Goal: Task Accomplishment & Management: Complete application form

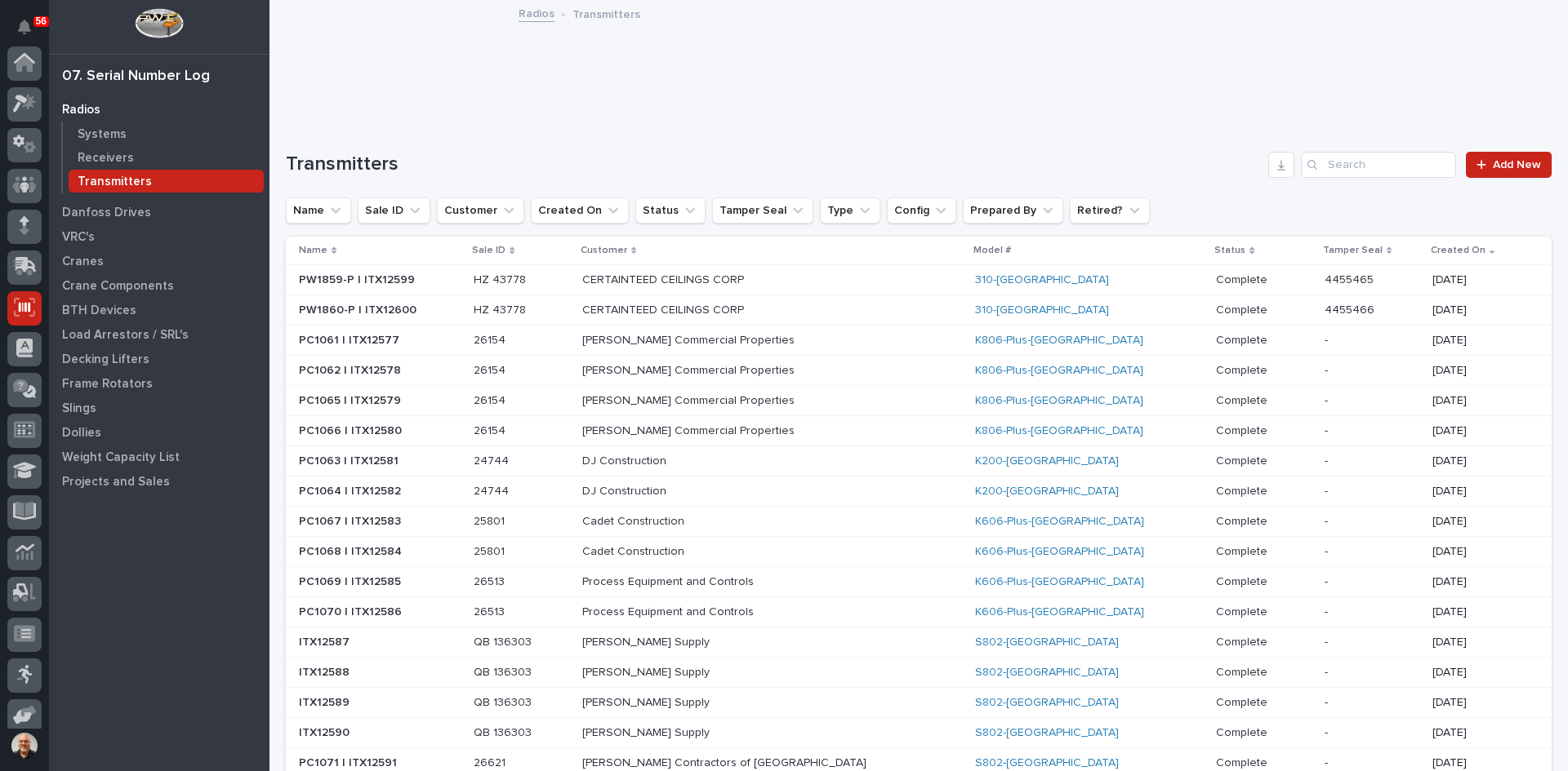
scroll to position [134, 0]
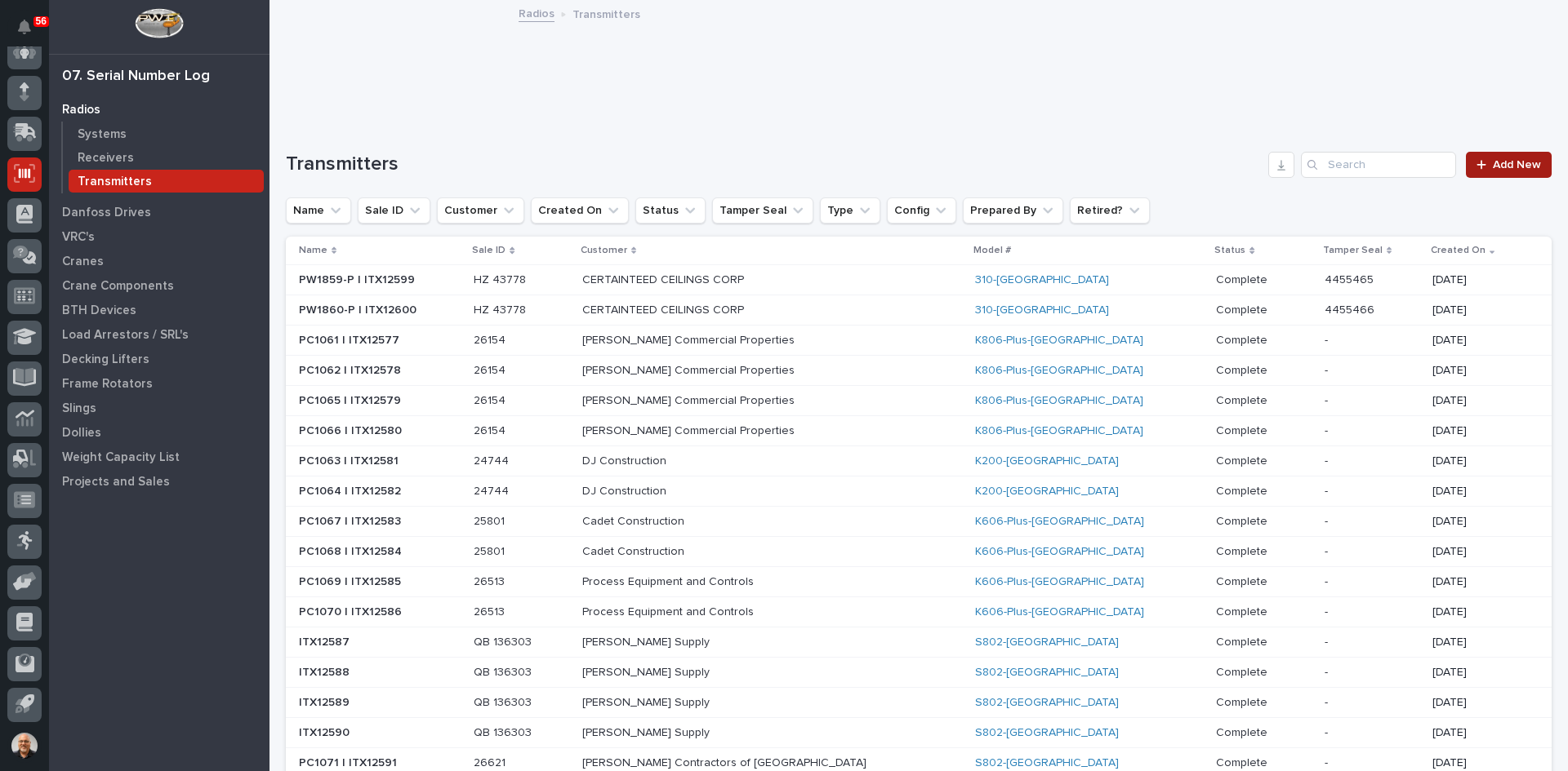
click at [1505, 164] on span "Add New" at bounding box center [1517, 165] width 48 height 12
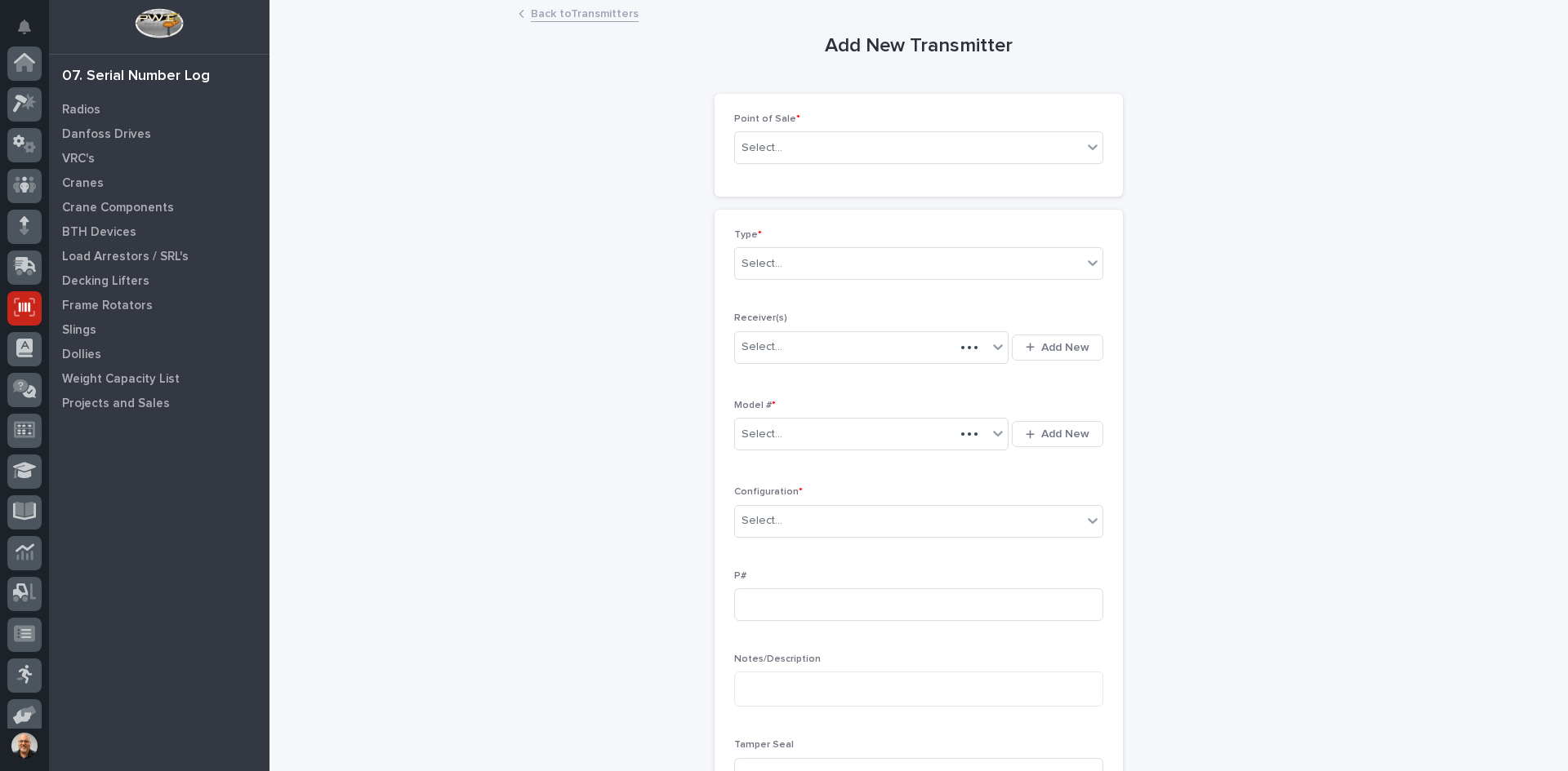
scroll to position [134, 0]
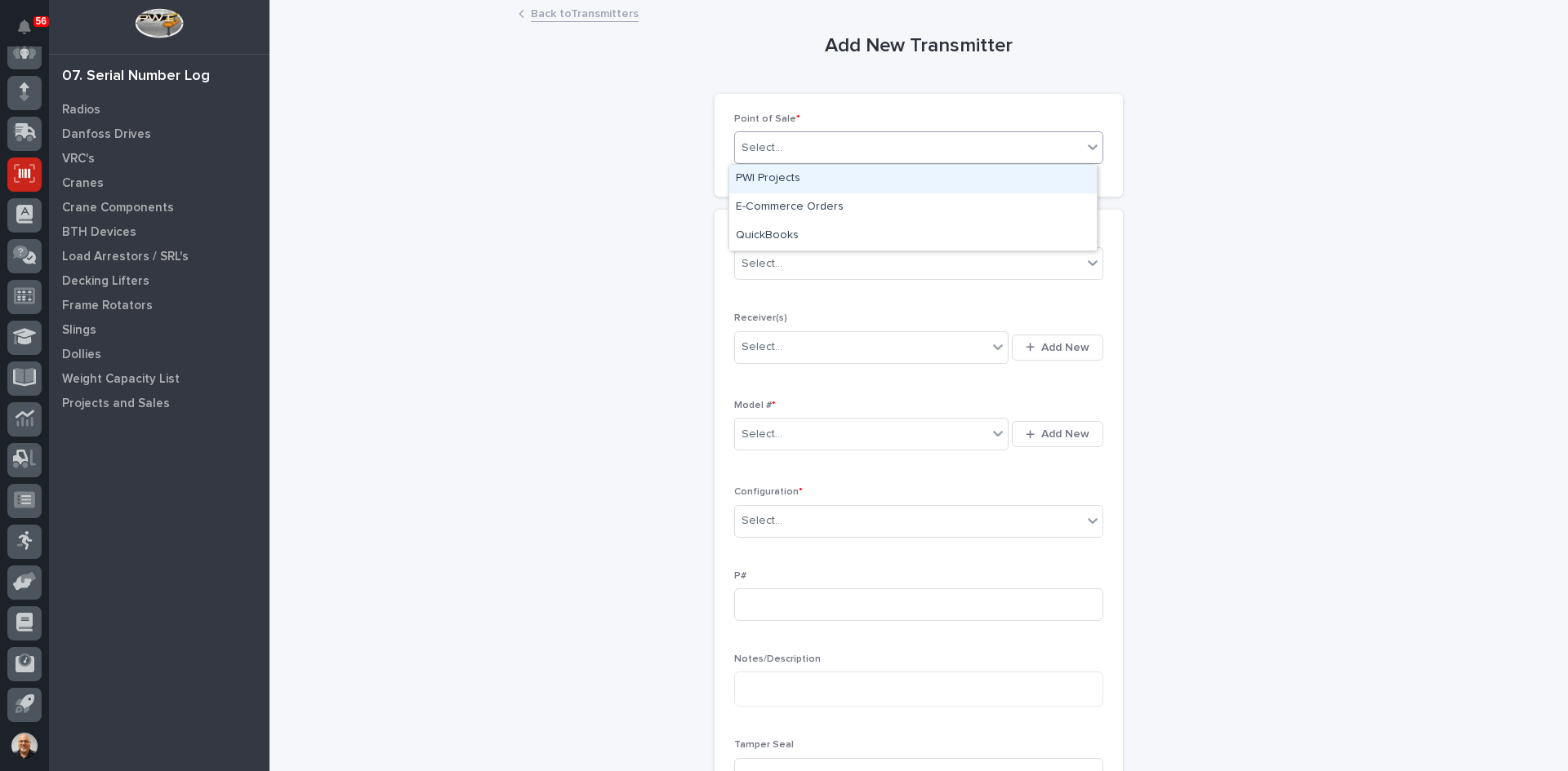
click at [819, 143] on div "Select..." at bounding box center [909, 149] width 348 height 27
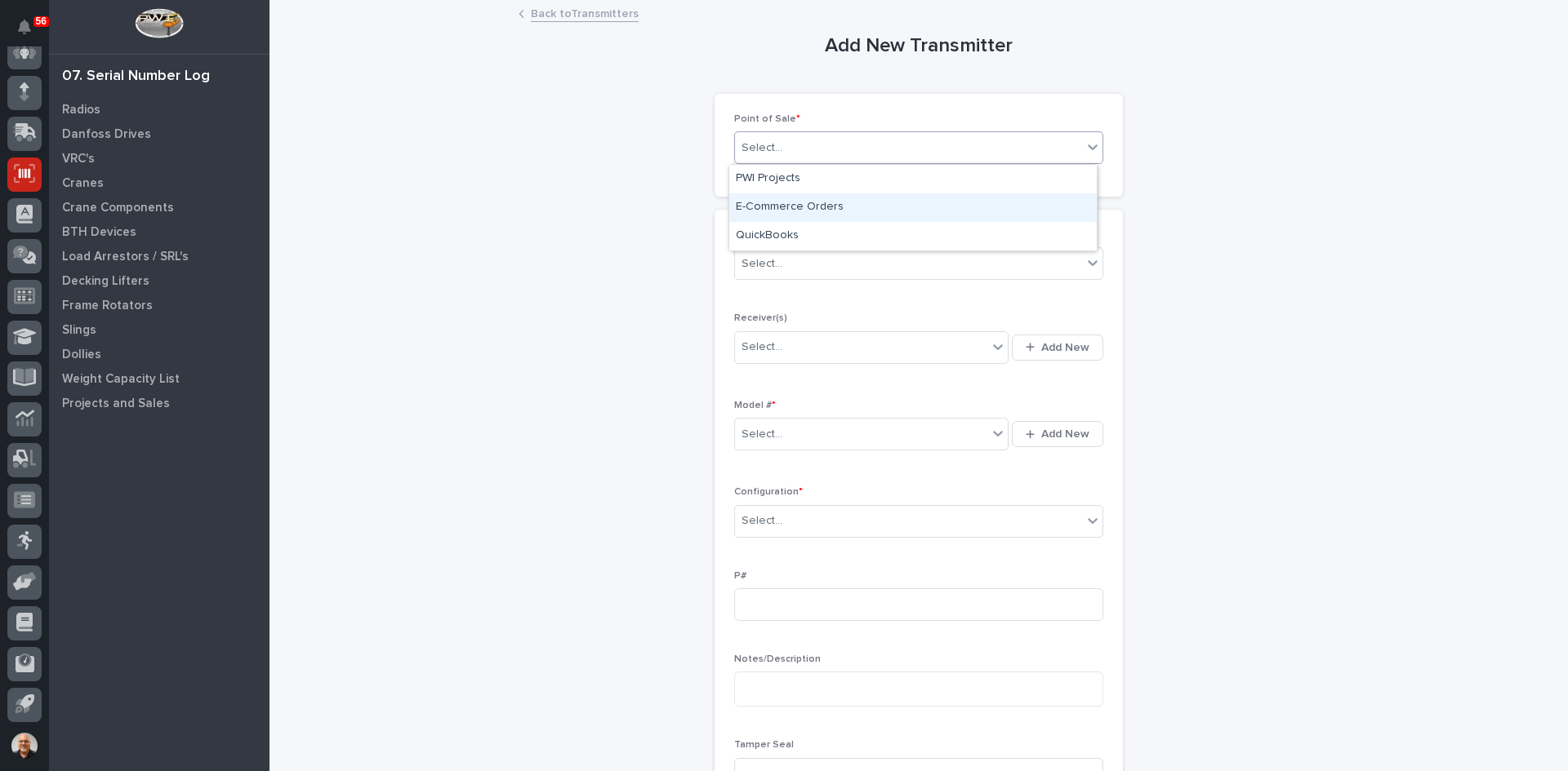
click at [788, 201] on div "E-Commerce Orders" at bounding box center [912, 207] width 368 height 29
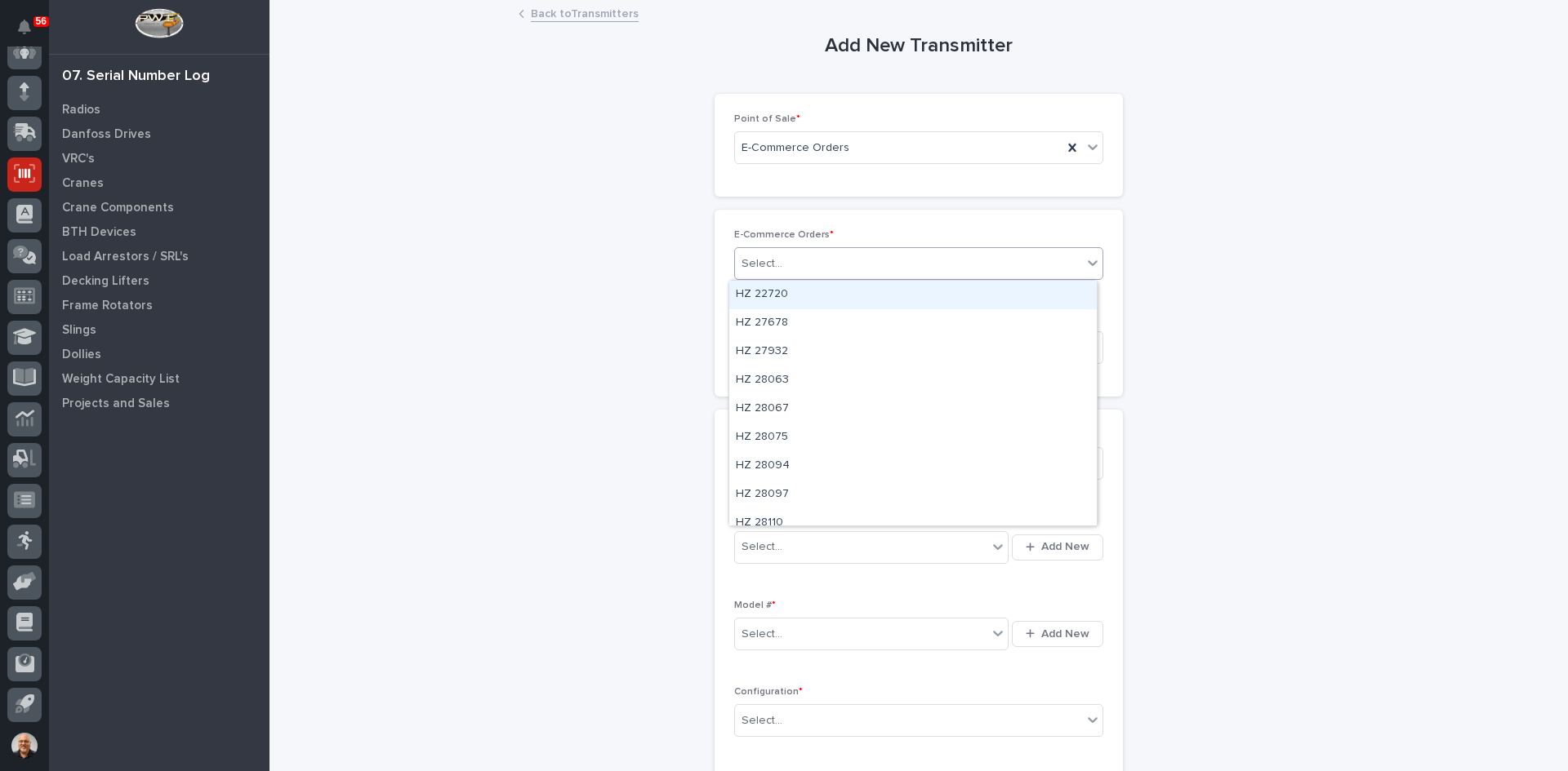
click at [796, 257] on div "Select..." at bounding box center [909, 264] width 348 height 27
type input "*****"
click at [787, 287] on div "HZ 43776" at bounding box center [912, 295] width 368 height 29
click at [783, 457] on div "Select..." at bounding box center [909, 464] width 348 height 27
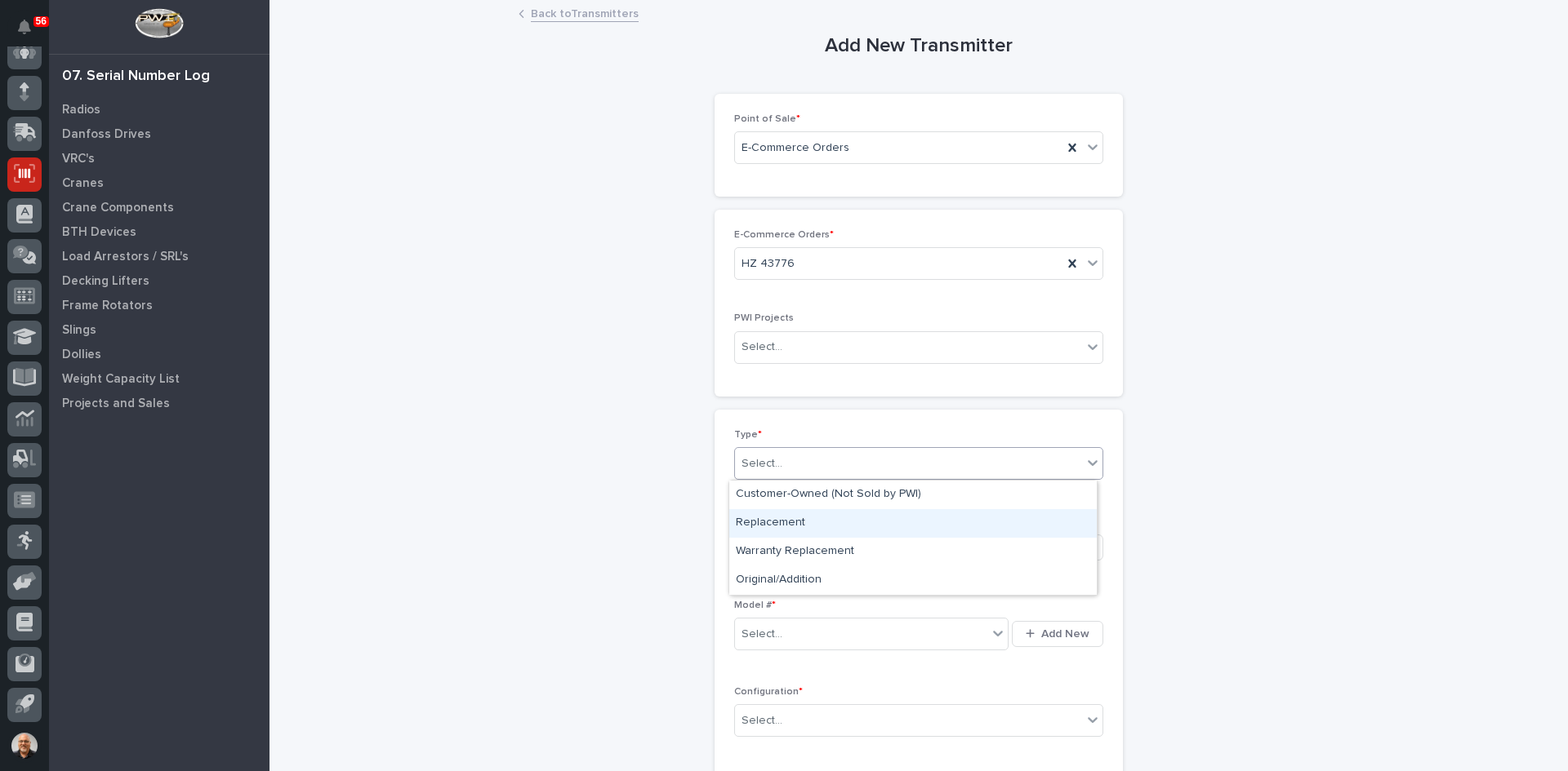
click at [787, 522] on div "Replacement" at bounding box center [912, 524] width 368 height 29
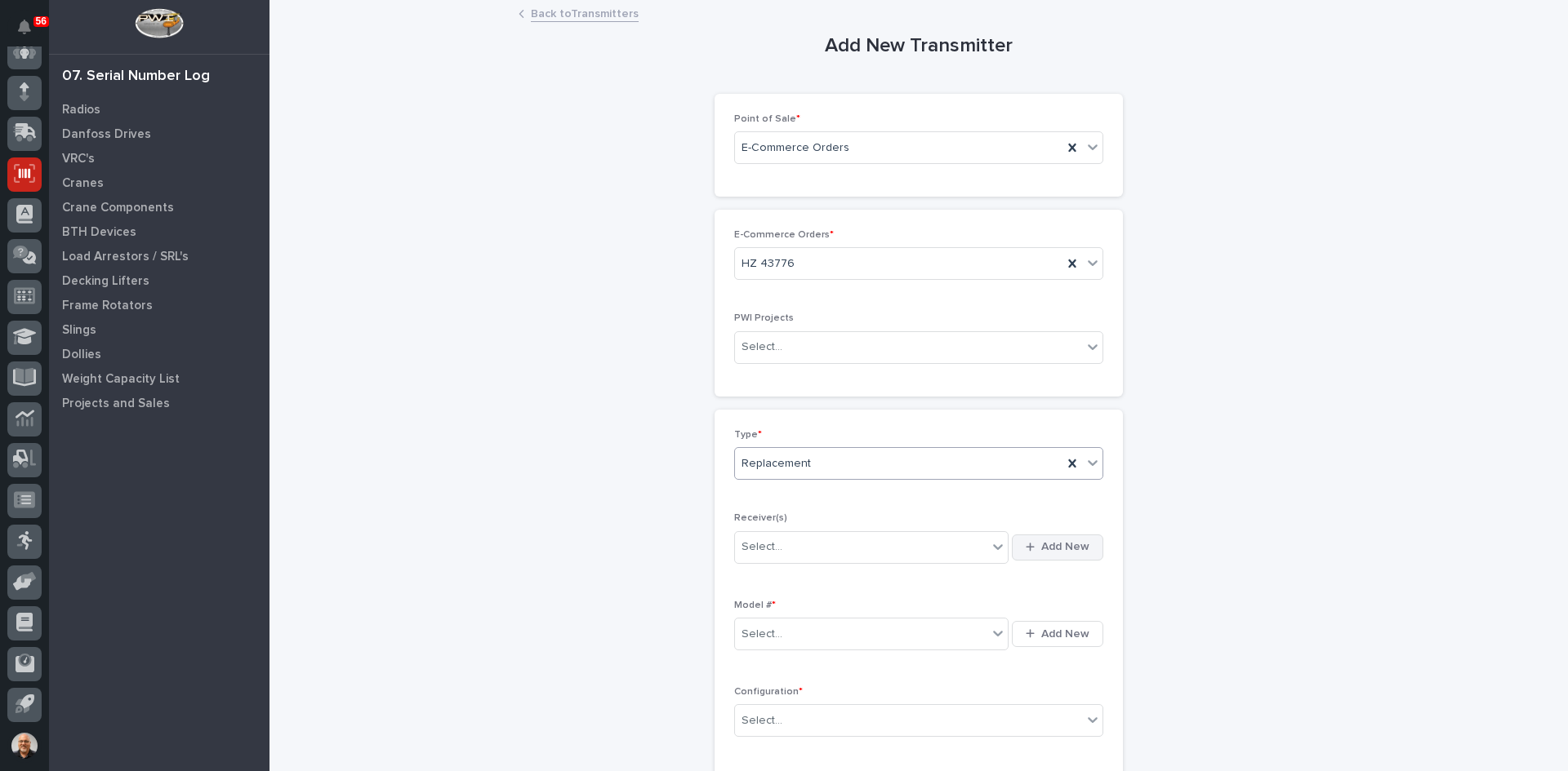
click at [1068, 548] on span "Add New" at bounding box center [1066, 546] width 48 height 14
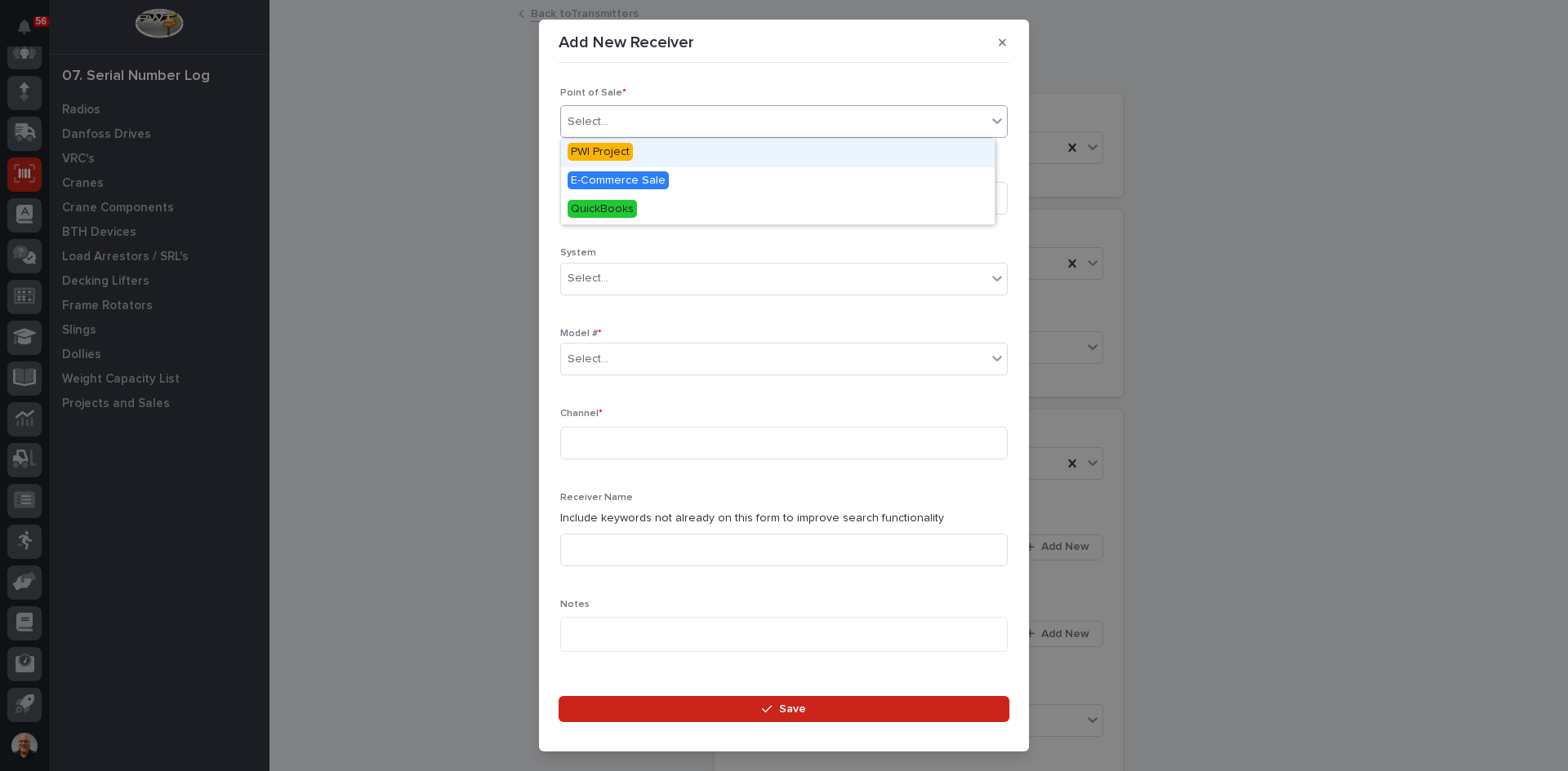
click at [624, 109] on div "Select..." at bounding box center [773, 123] width 426 height 27
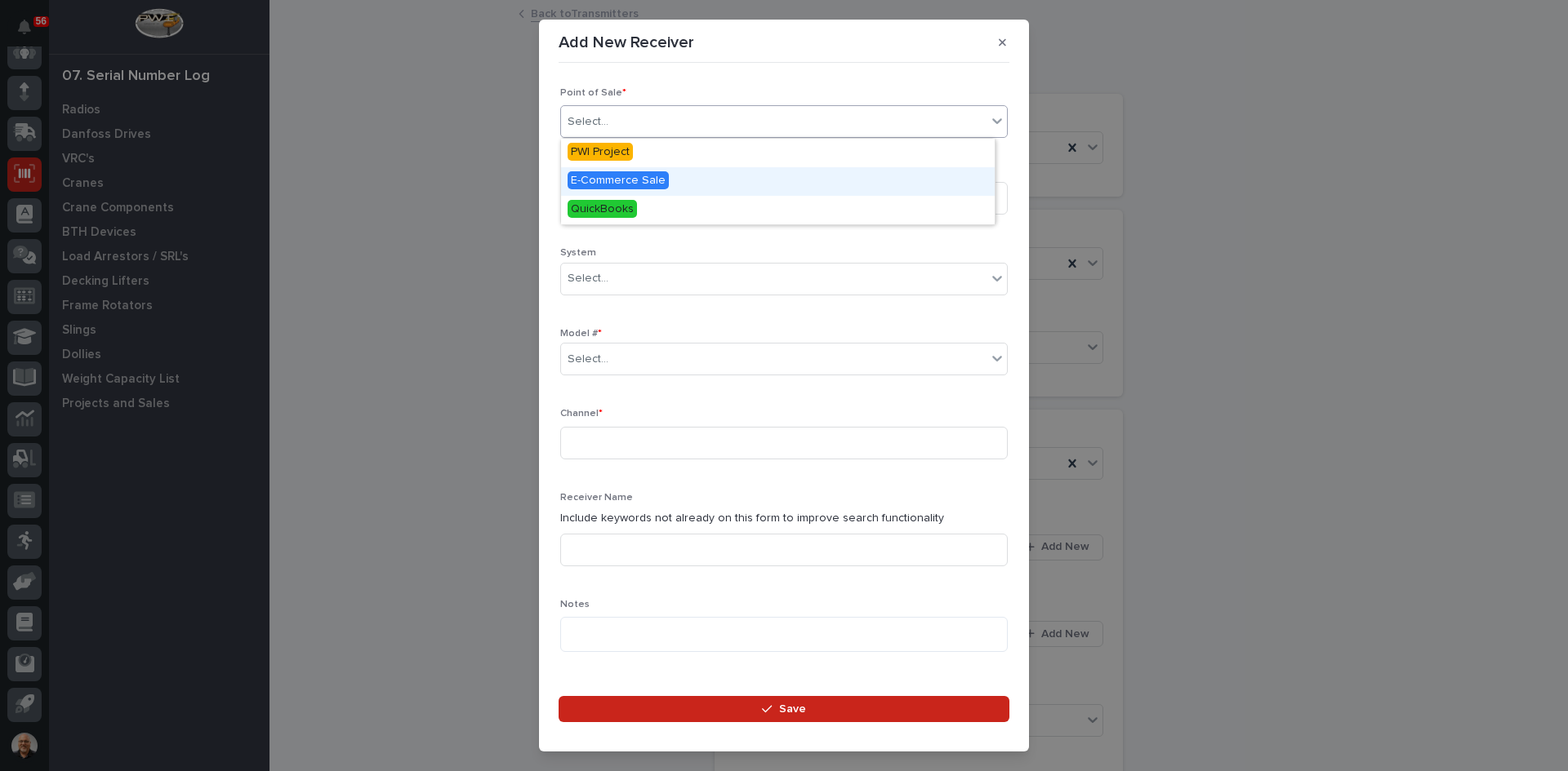
click at [612, 177] on span "E-Commerce Sale" at bounding box center [618, 180] width 101 height 18
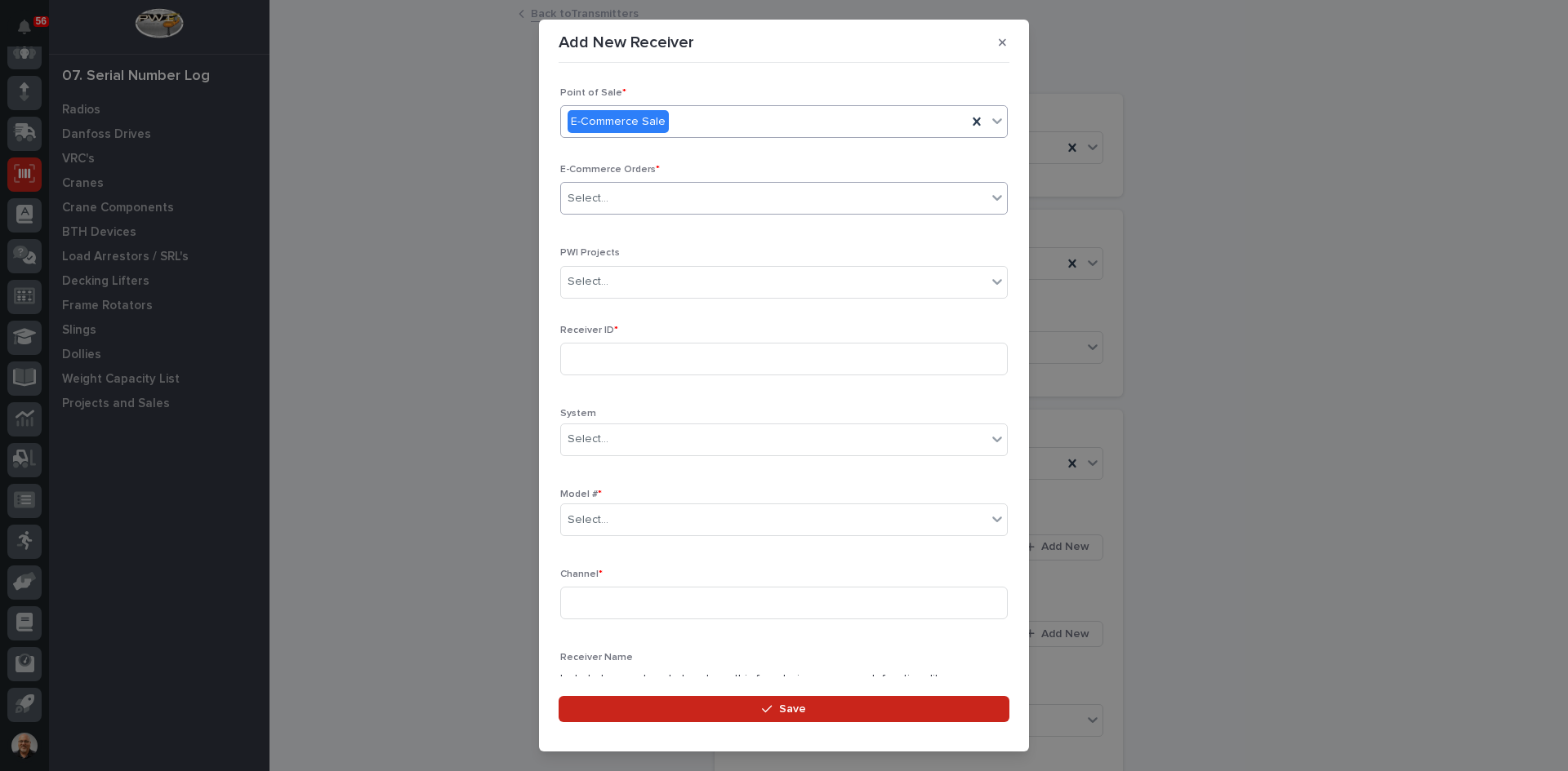
click at [612, 199] on div "Select..." at bounding box center [773, 199] width 426 height 27
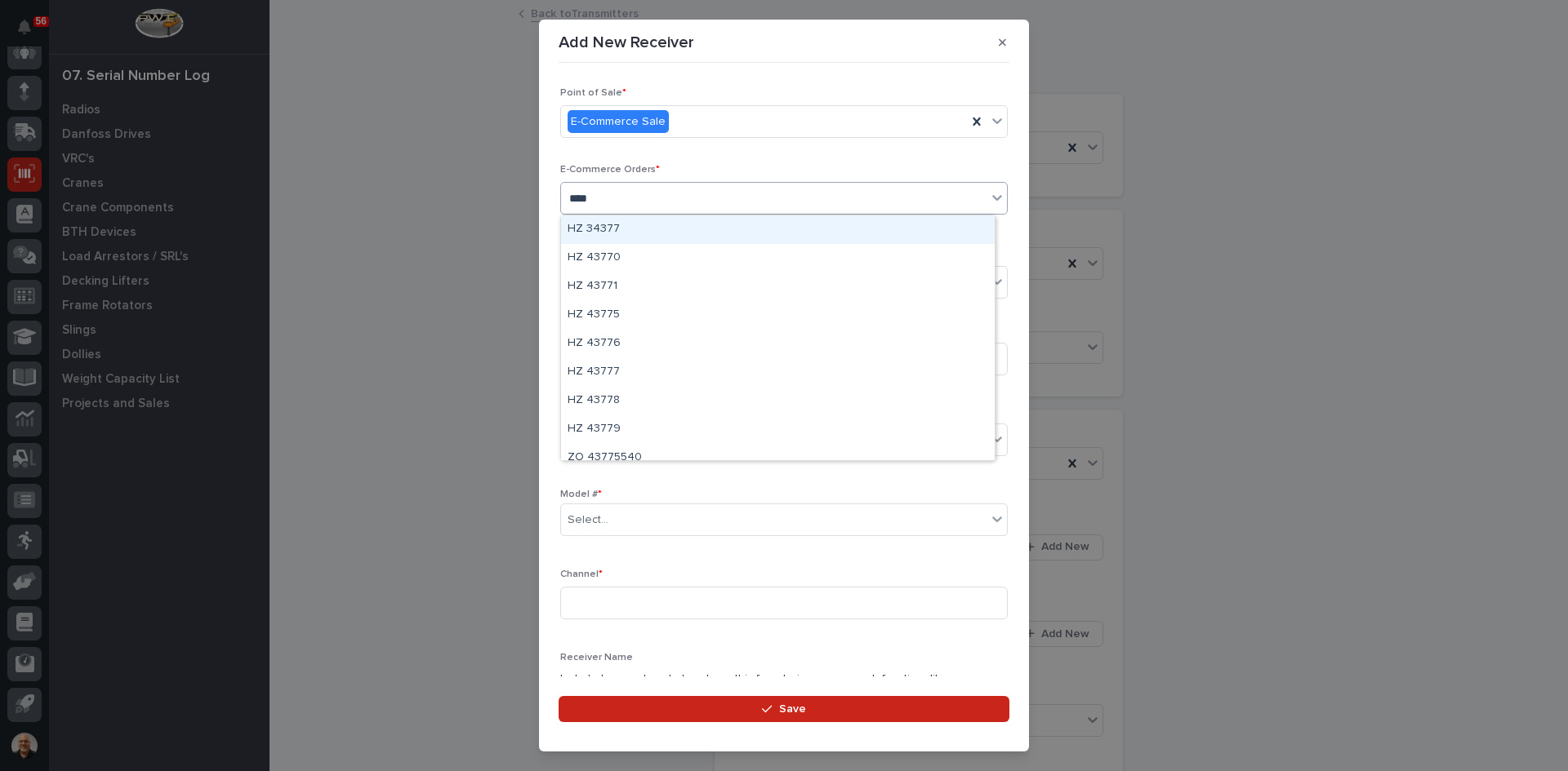
type input "*****"
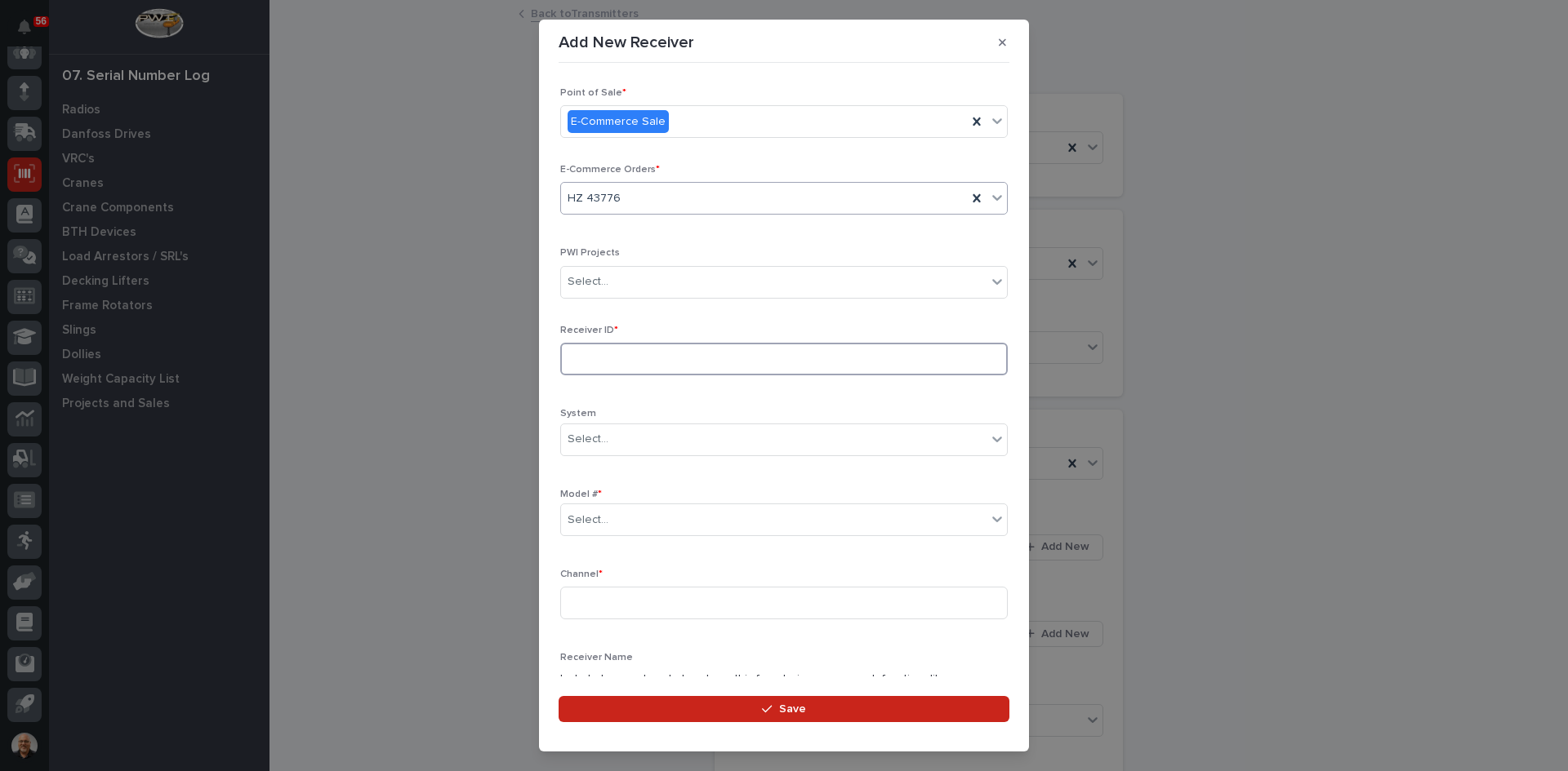
click at [609, 354] on input at bounding box center [784, 359] width 448 height 33
type input "10048714"
click at [622, 516] on div "Select..." at bounding box center [773, 520] width 426 height 27
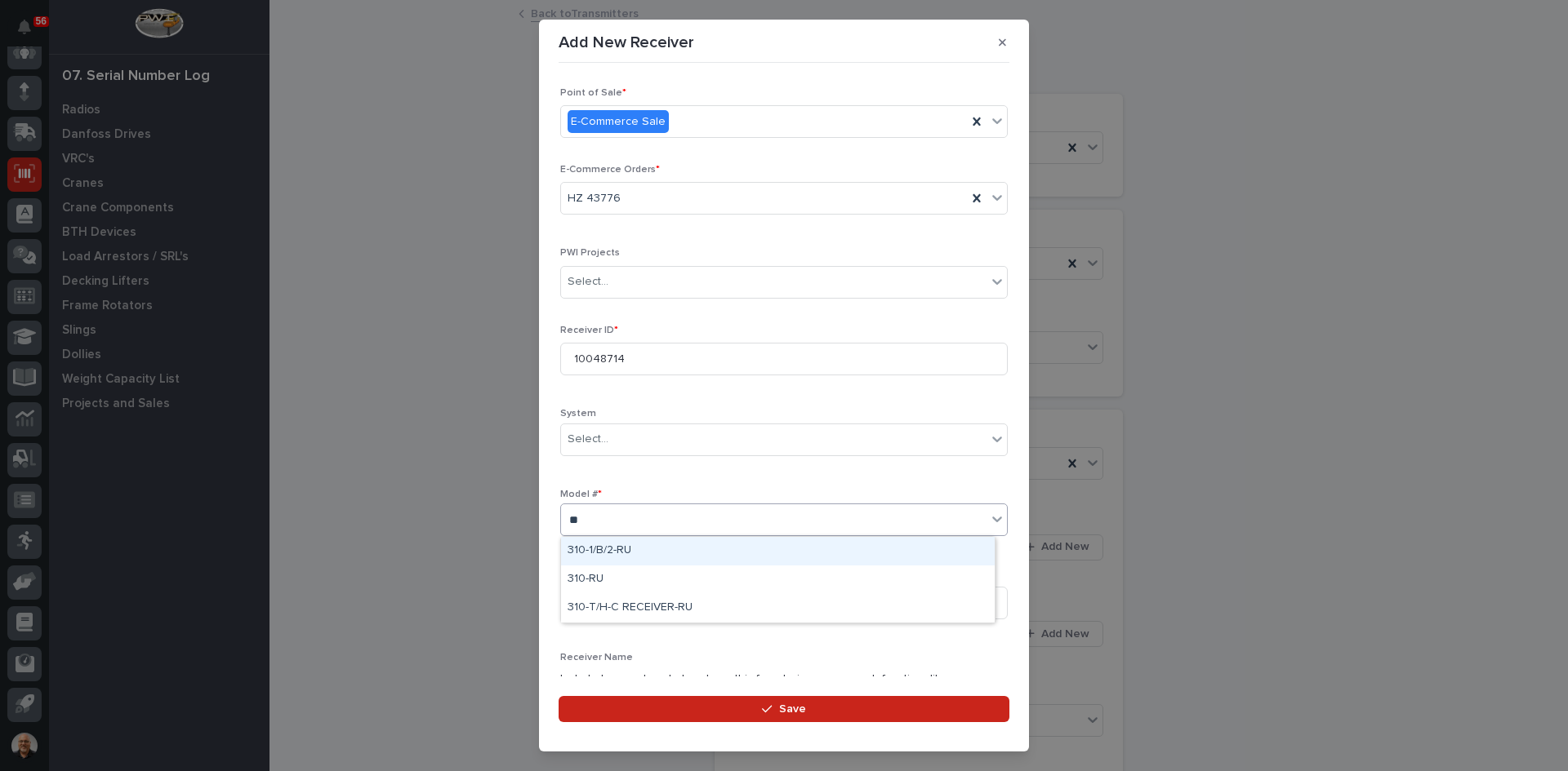
type input "***"
click at [596, 573] on div "310-RU" at bounding box center [777, 580] width 434 height 29
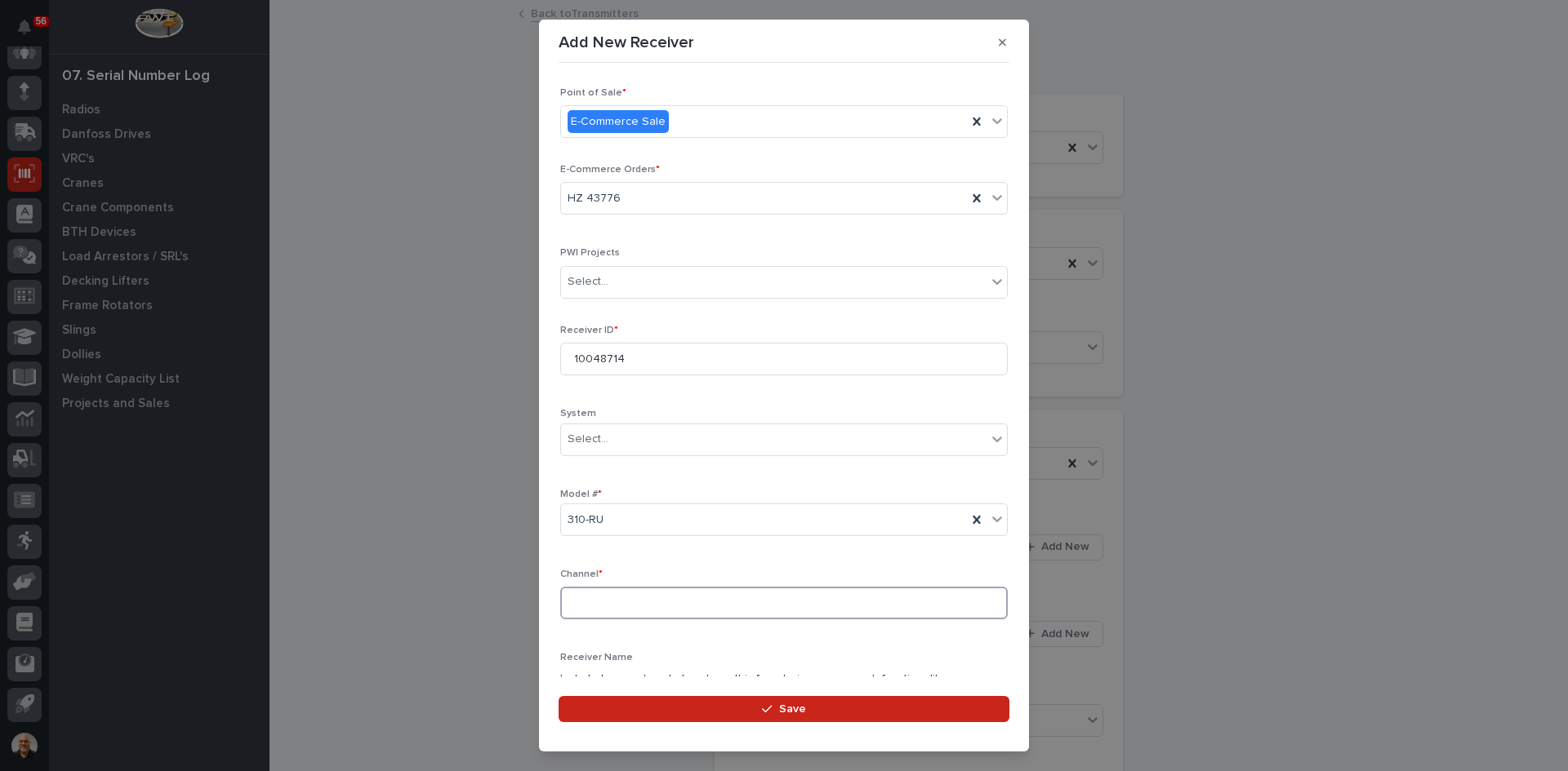
click at [591, 603] on input at bounding box center [784, 603] width 448 height 33
type input "020"
drag, startPoint x: 591, startPoint y: 603, endPoint x: 847, endPoint y: 580, distance: 257.0
click at [847, 580] on p "Channel *" at bounding box center [784, 575] width 448 height 12
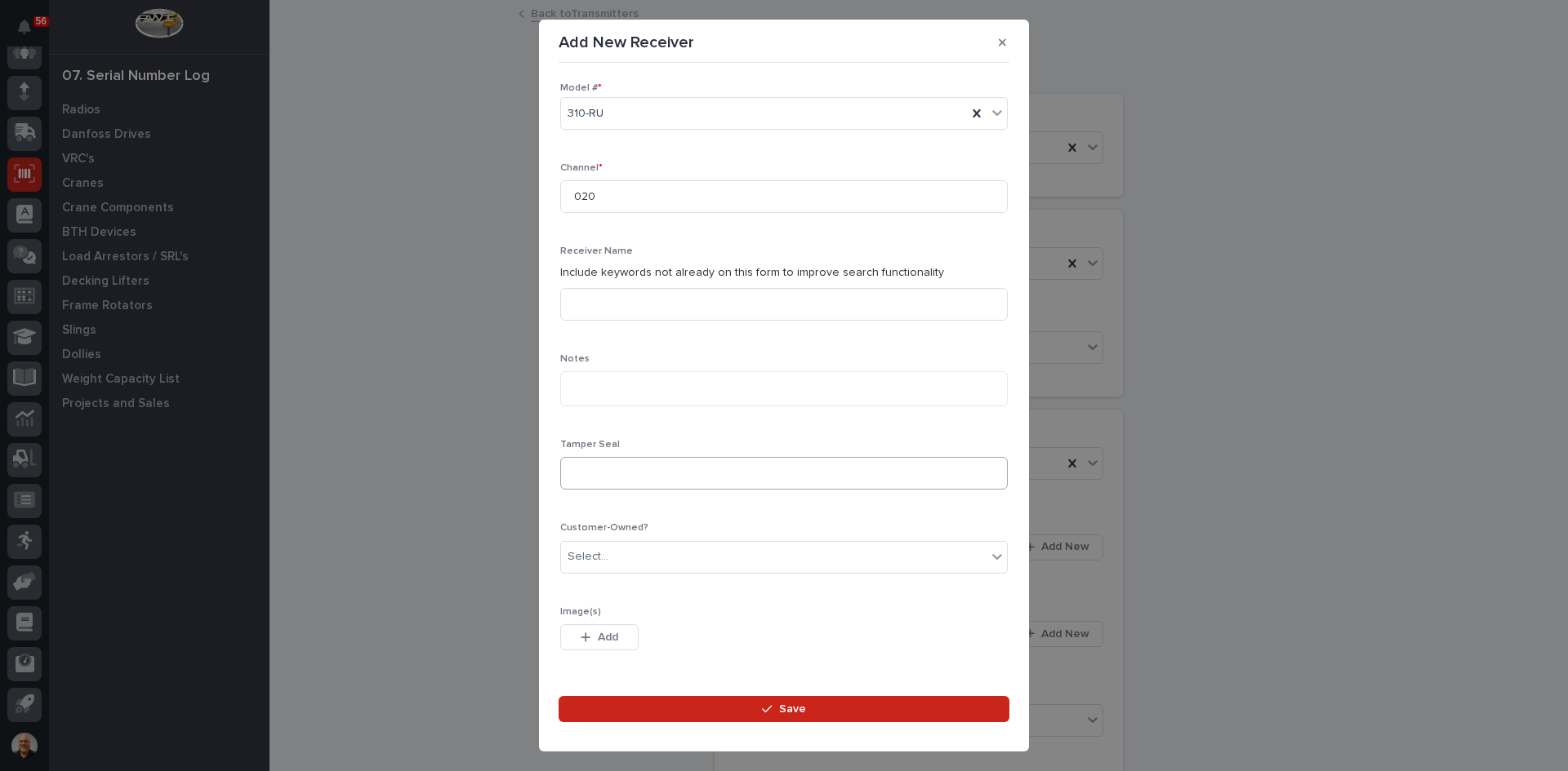
scroll to position [408, 0]
click at [617, 554] on div "Select..." at bounding box center [773, 556] width 426 height 27
click at [580, 585] on div "Yes" at bounding box center [777, 588] width 434 height 29
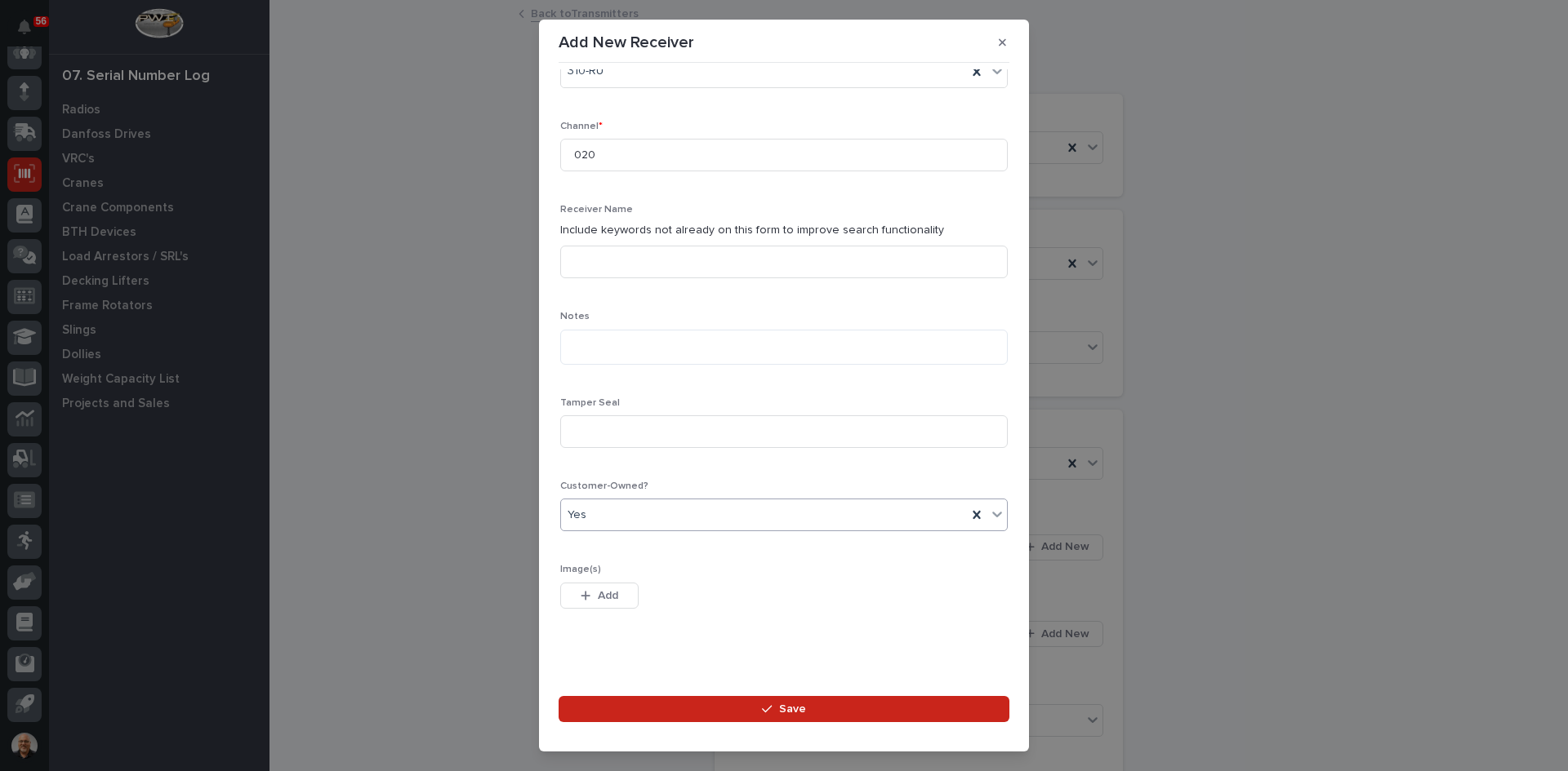
scroll to position [382, 0]
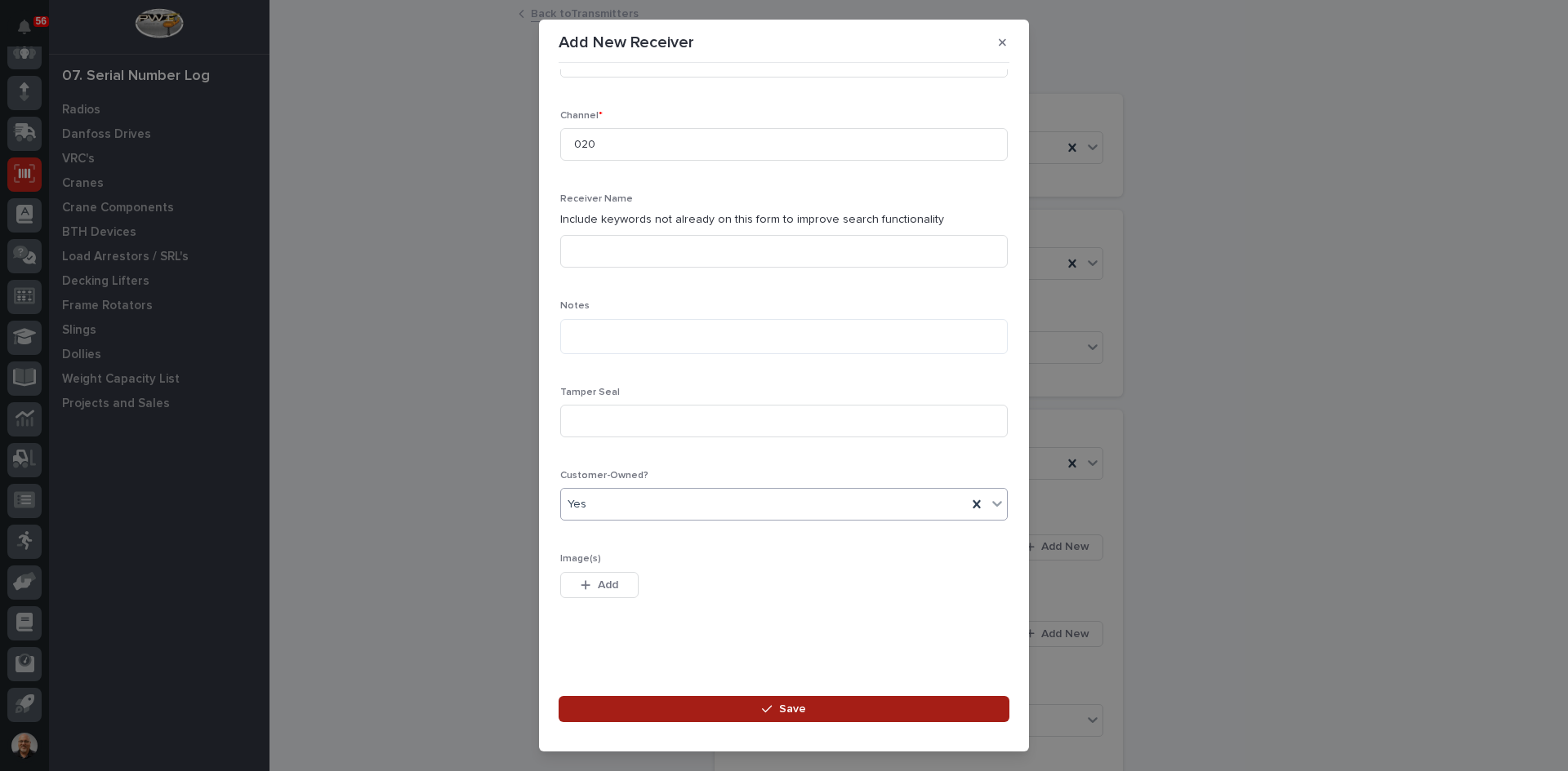
click at [789, 707] on span "Save" at bounding box center [793, 708] width 27 height 14
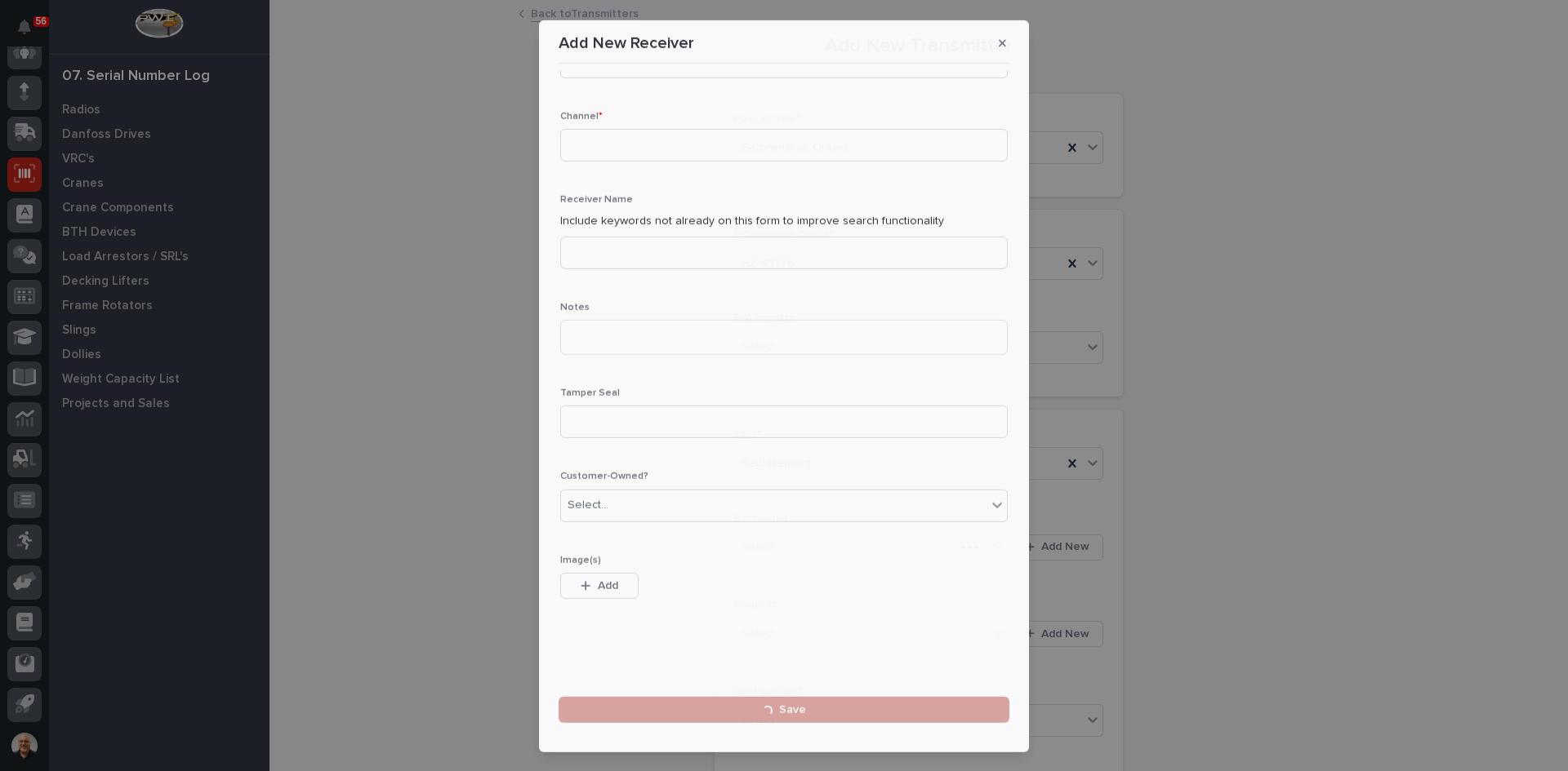
scroll to position [0, 0]
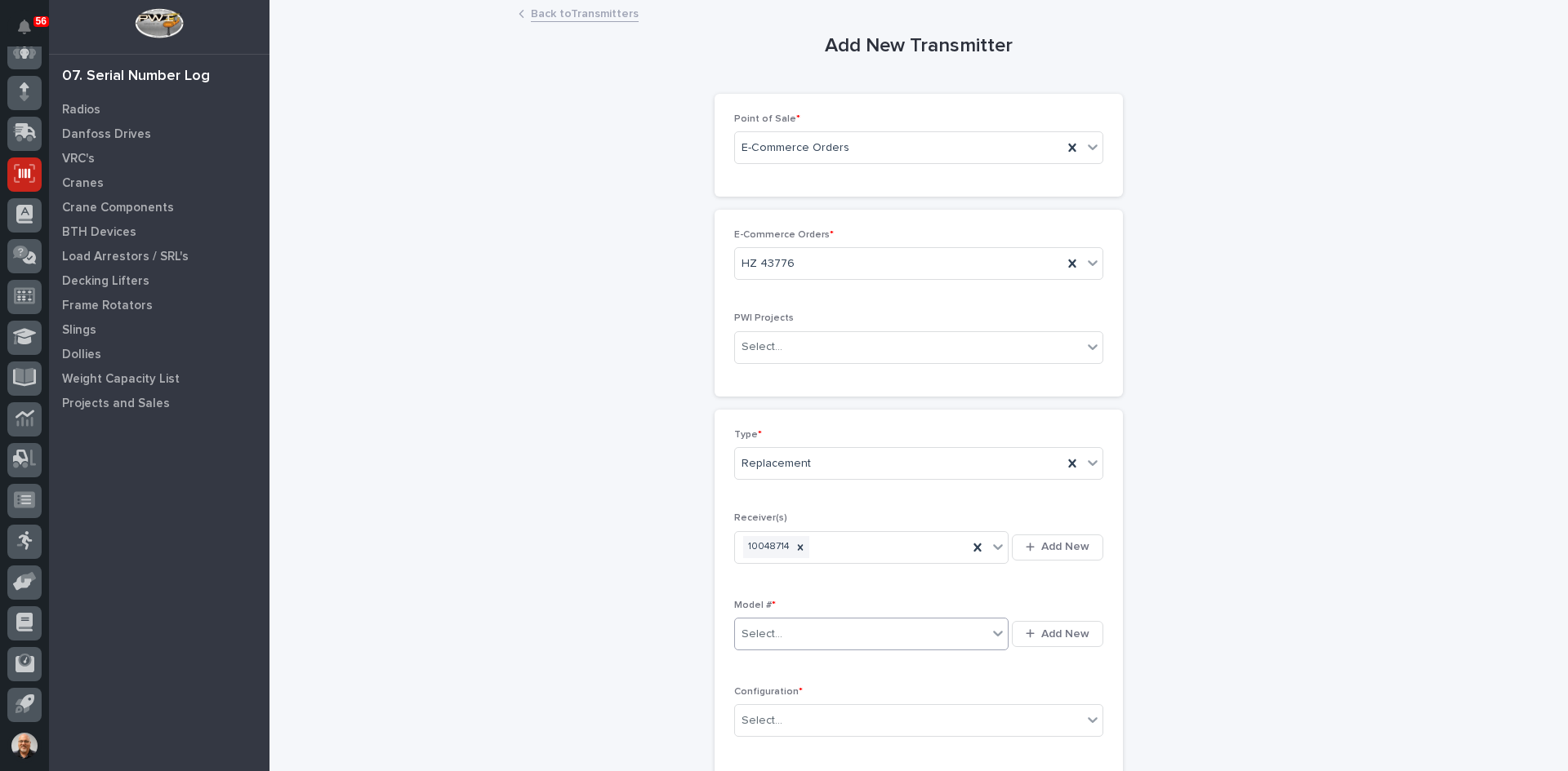
click at [794, 633] on div "Select..." at bounding box center [860, 635] width 252 height 27
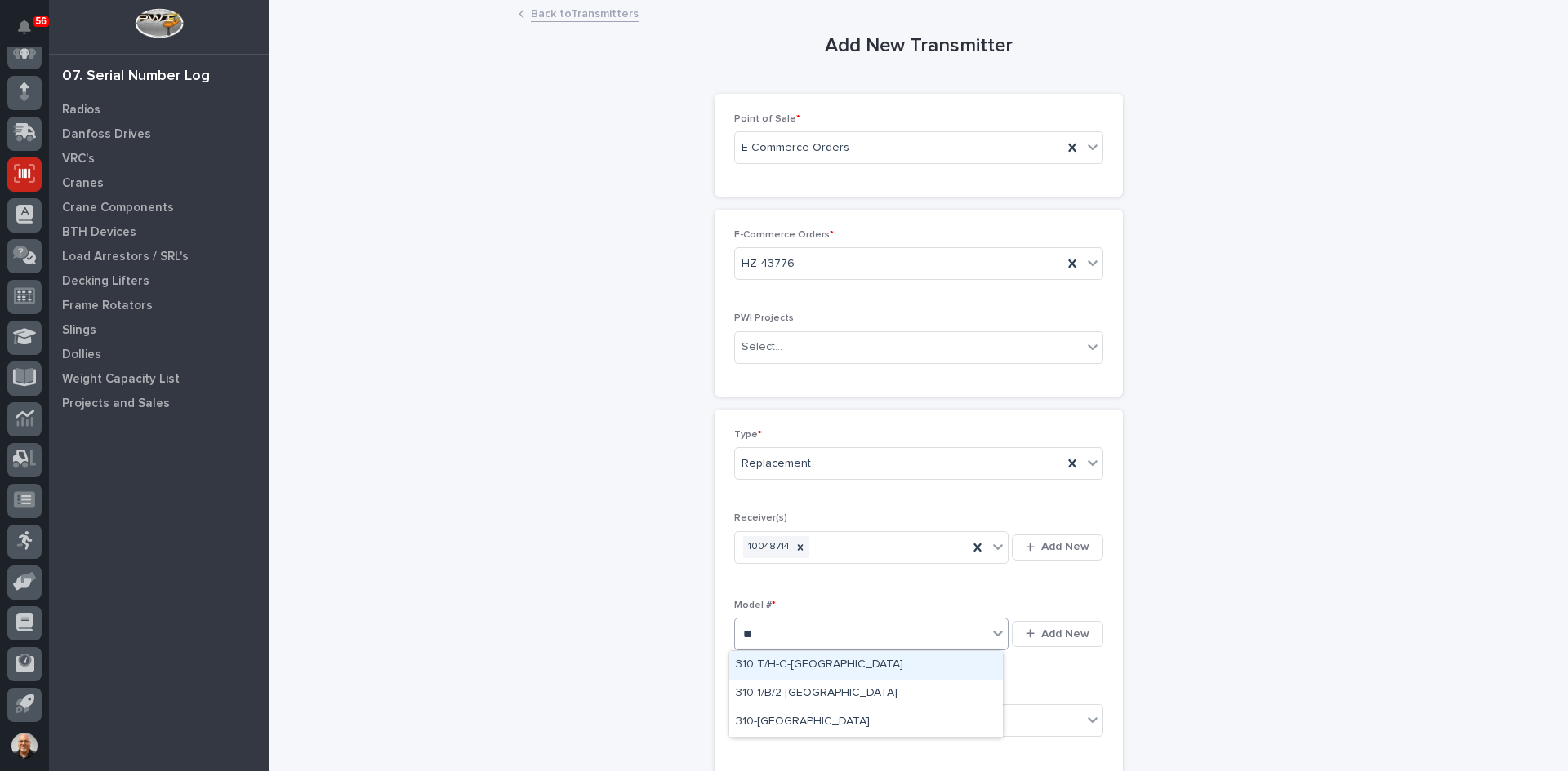
type input "***"
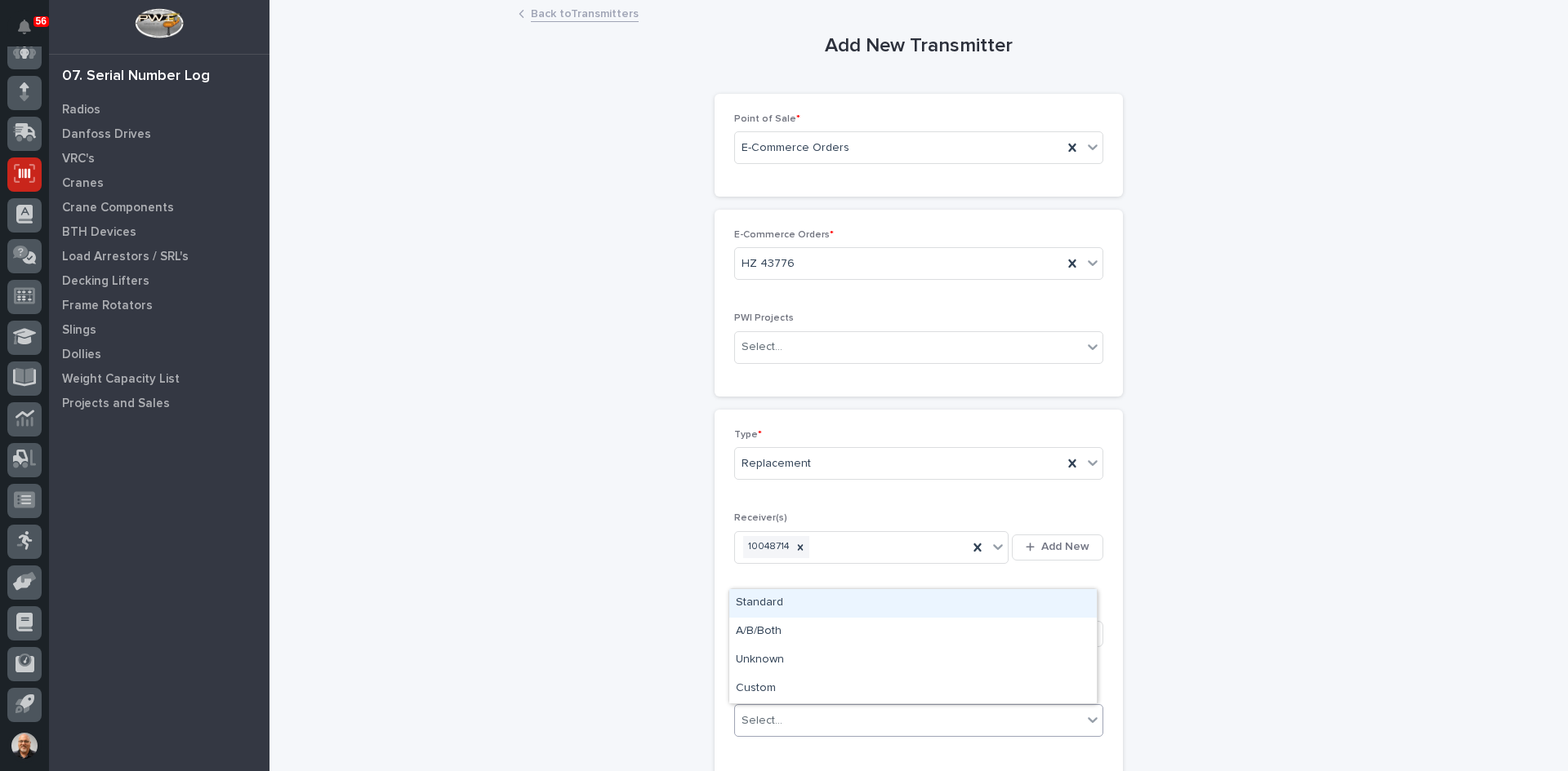
click at [803, 714] on div "Select..." at bounding box center [909, 721] width 348 height 27
click at [777, 606] on div "Standard" at bounding box center [912, 604] width 368 height 29
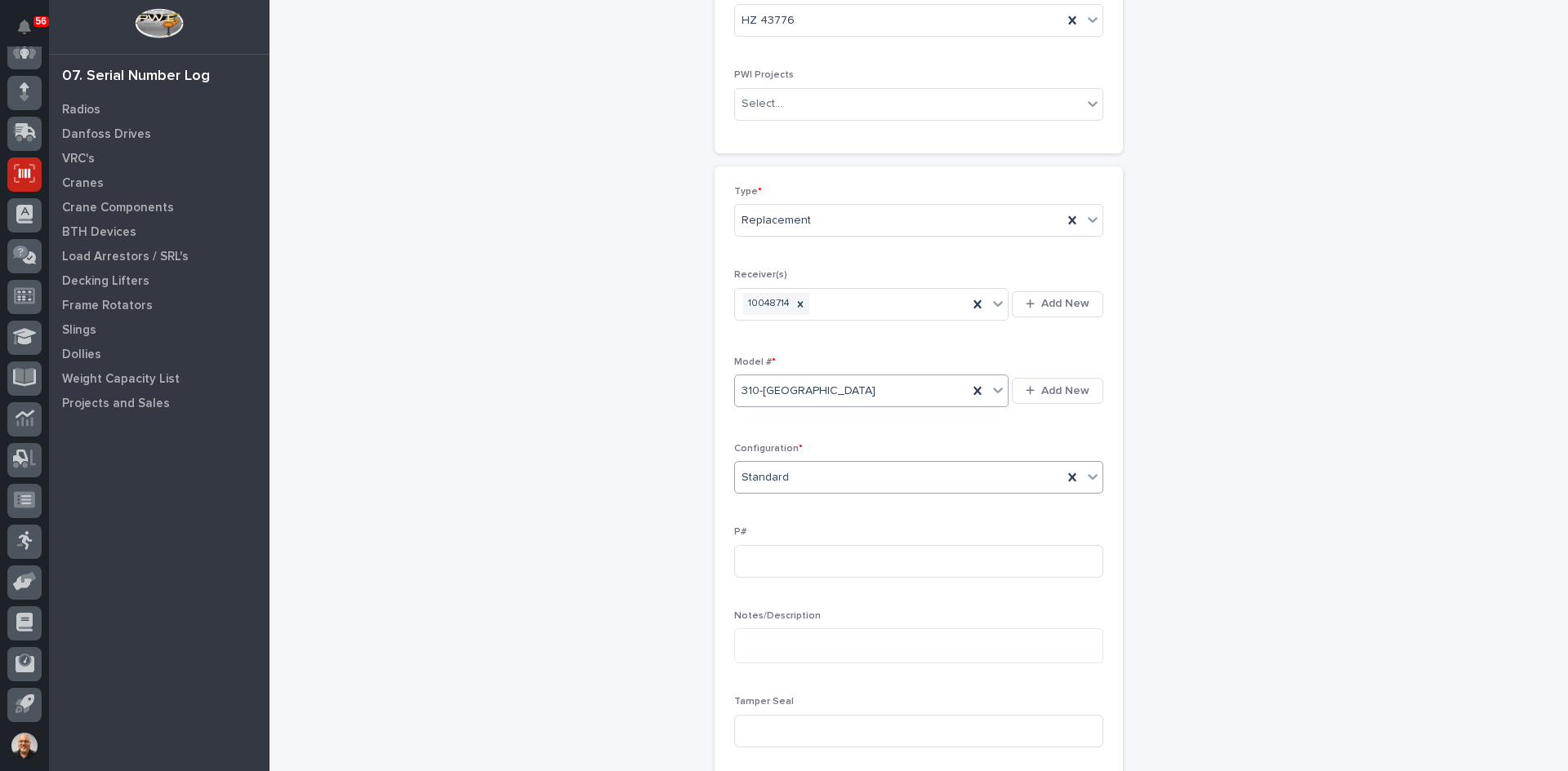
scroll to position [326, 0]
click at [752, 475] on input at bounding box center [918, 479] width 369 height 33
type input "PW1861-P"
click at [756, 650] on input at bounding box center [918, 648] width 369 height 33
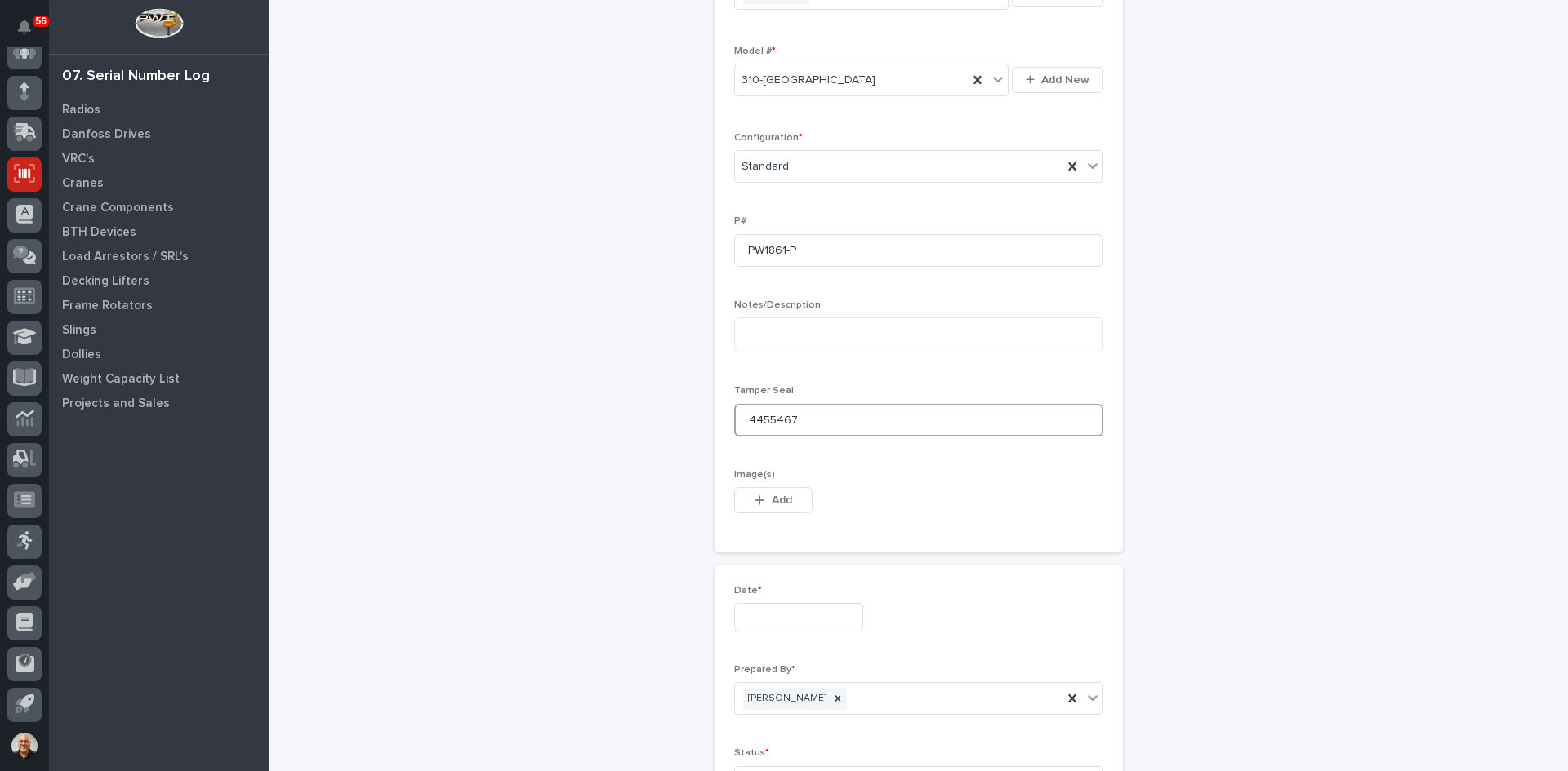
scroll to position [571, 0]
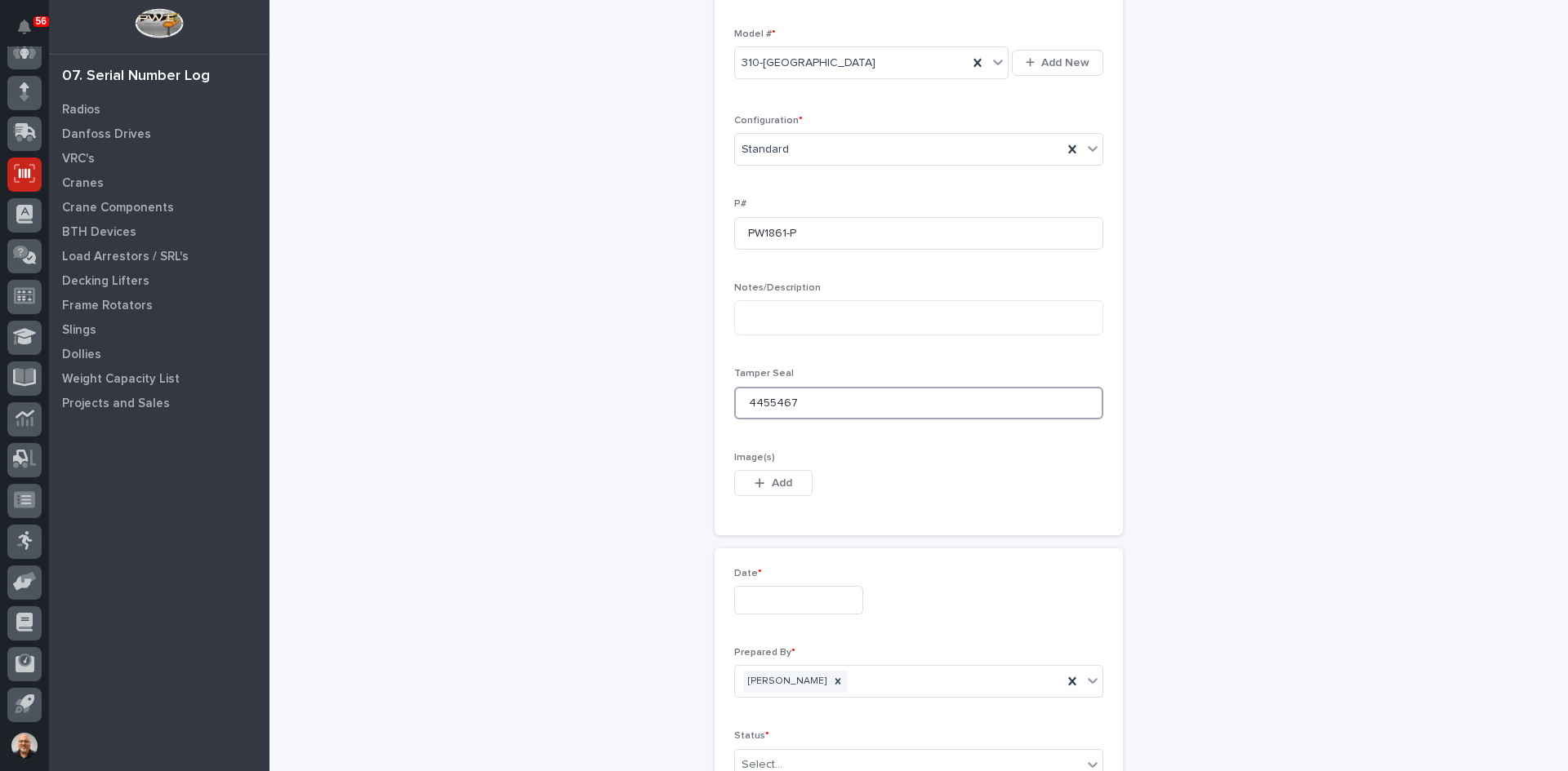
type input "4455467"
click at [766, 606] on input "text" at bounding box center [798, 600] width 129 height 29
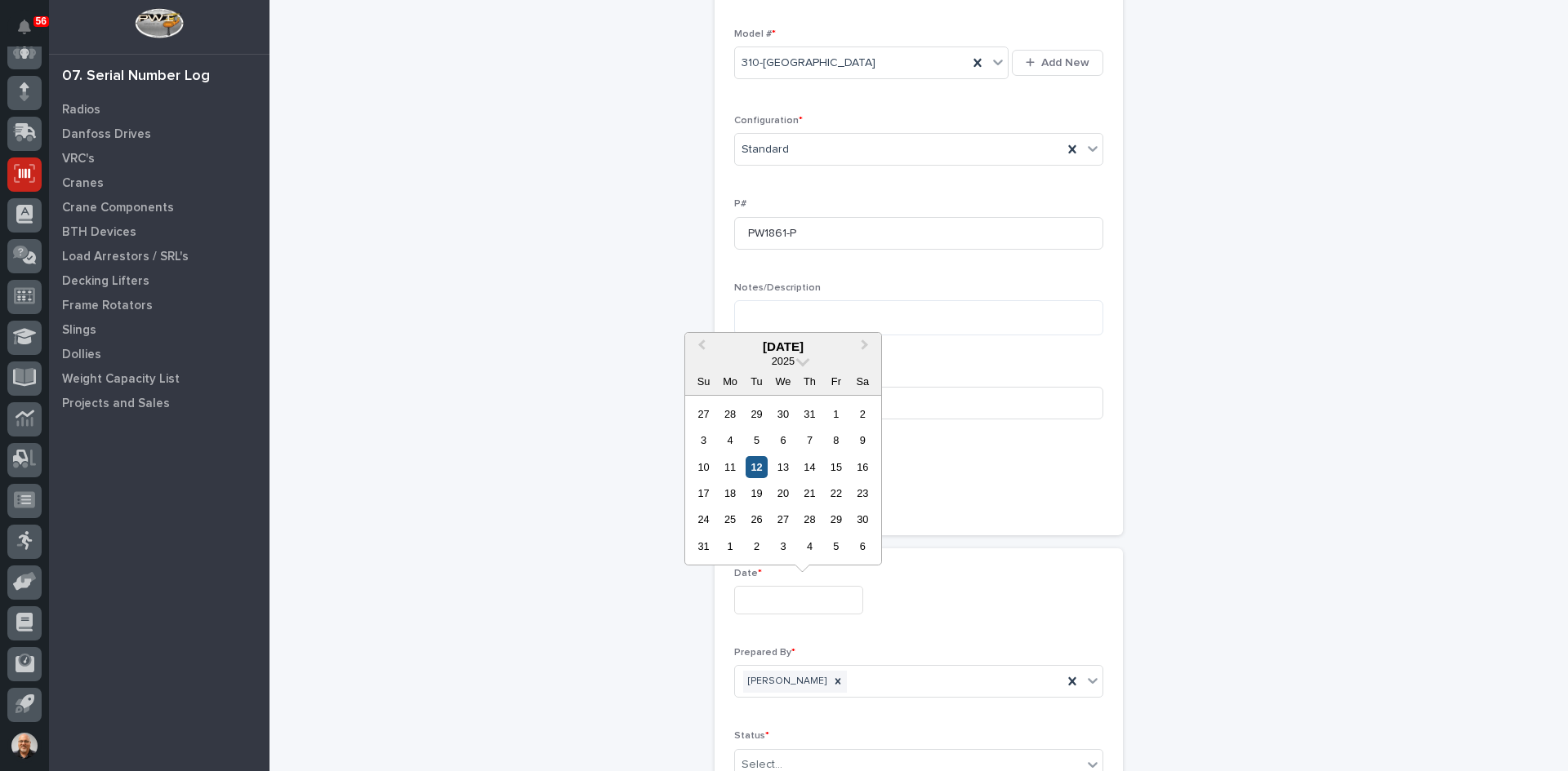
click at [754, 468] on div "12" at bounding box center [756, 467] width 22 height 22
type input "**********"
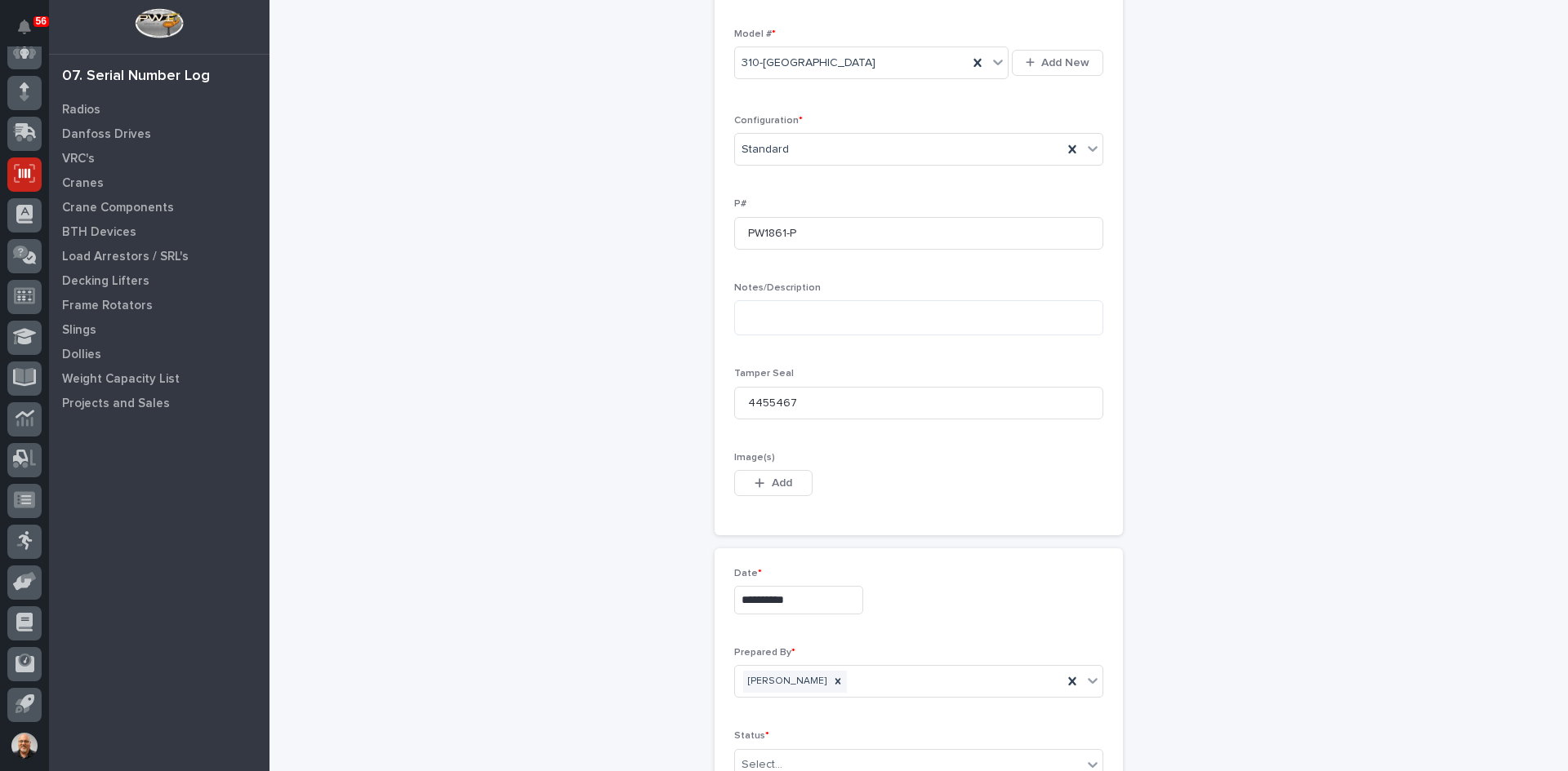
scroll to position [782, 0]
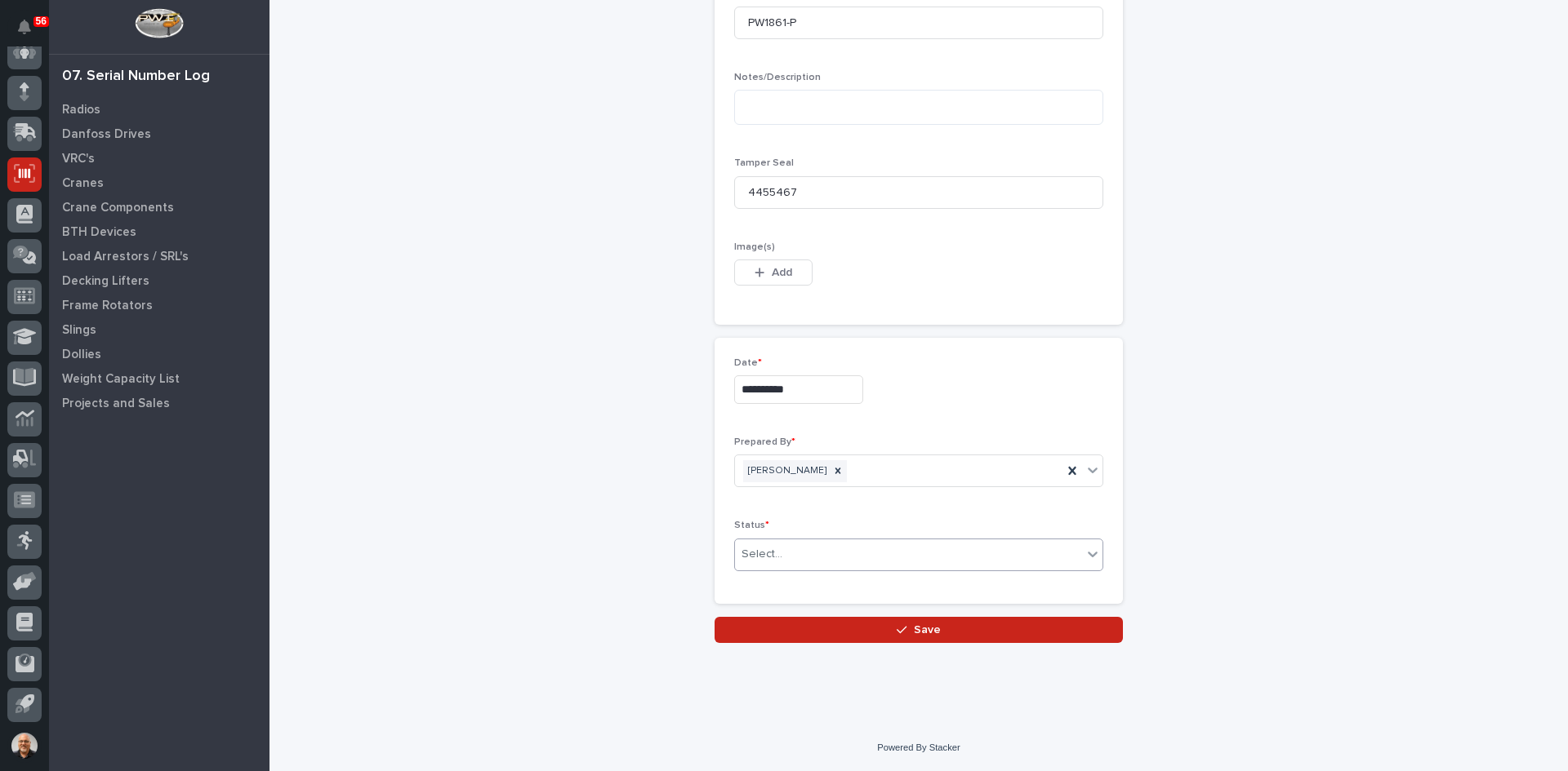
click at [809, 552] on div "Select..." at bounding box center [909, 555] width 348 height 27
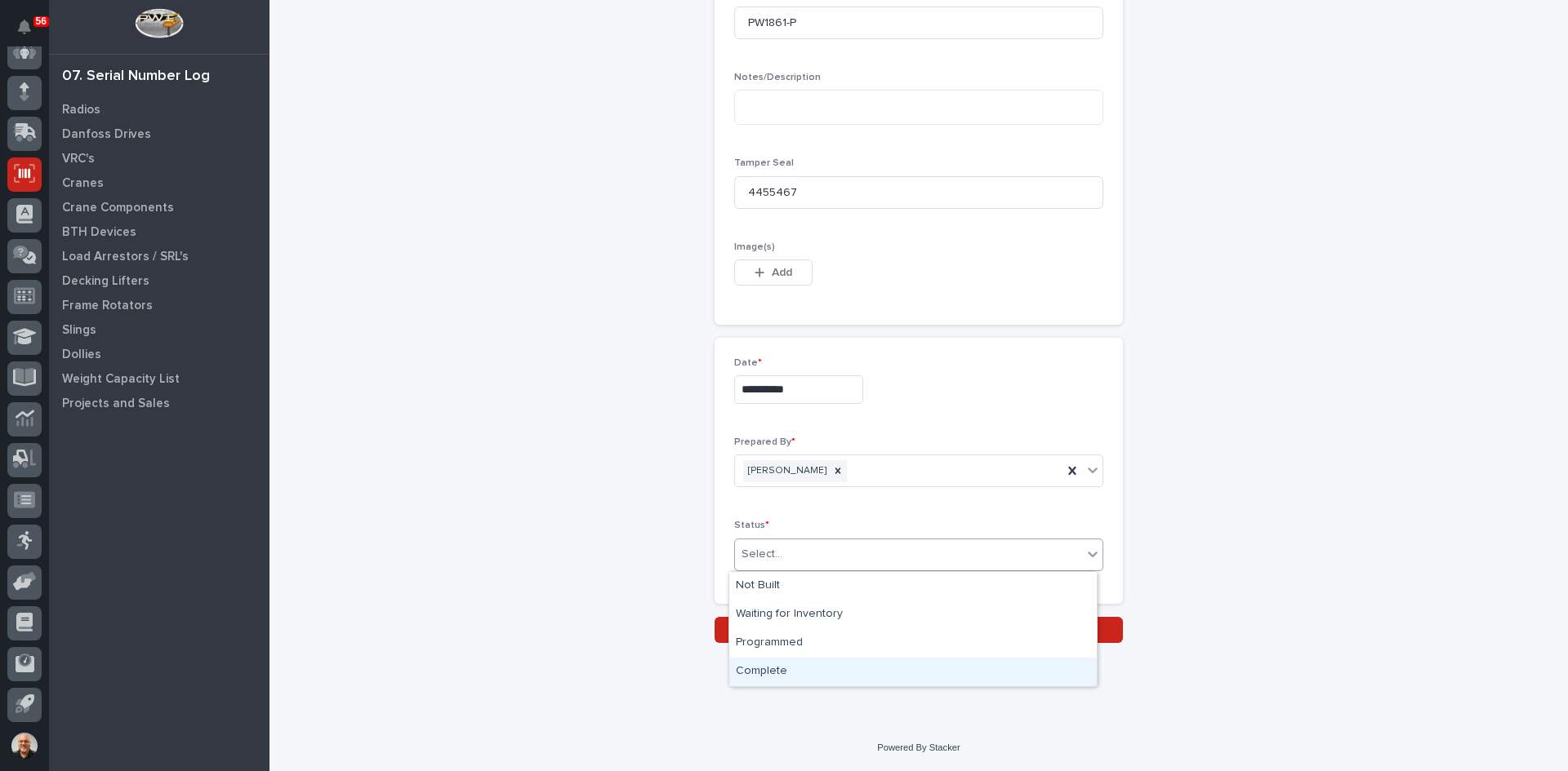
click at [773, 666] on div "Complete" at bounding box center [912, 673] width 368 height 29
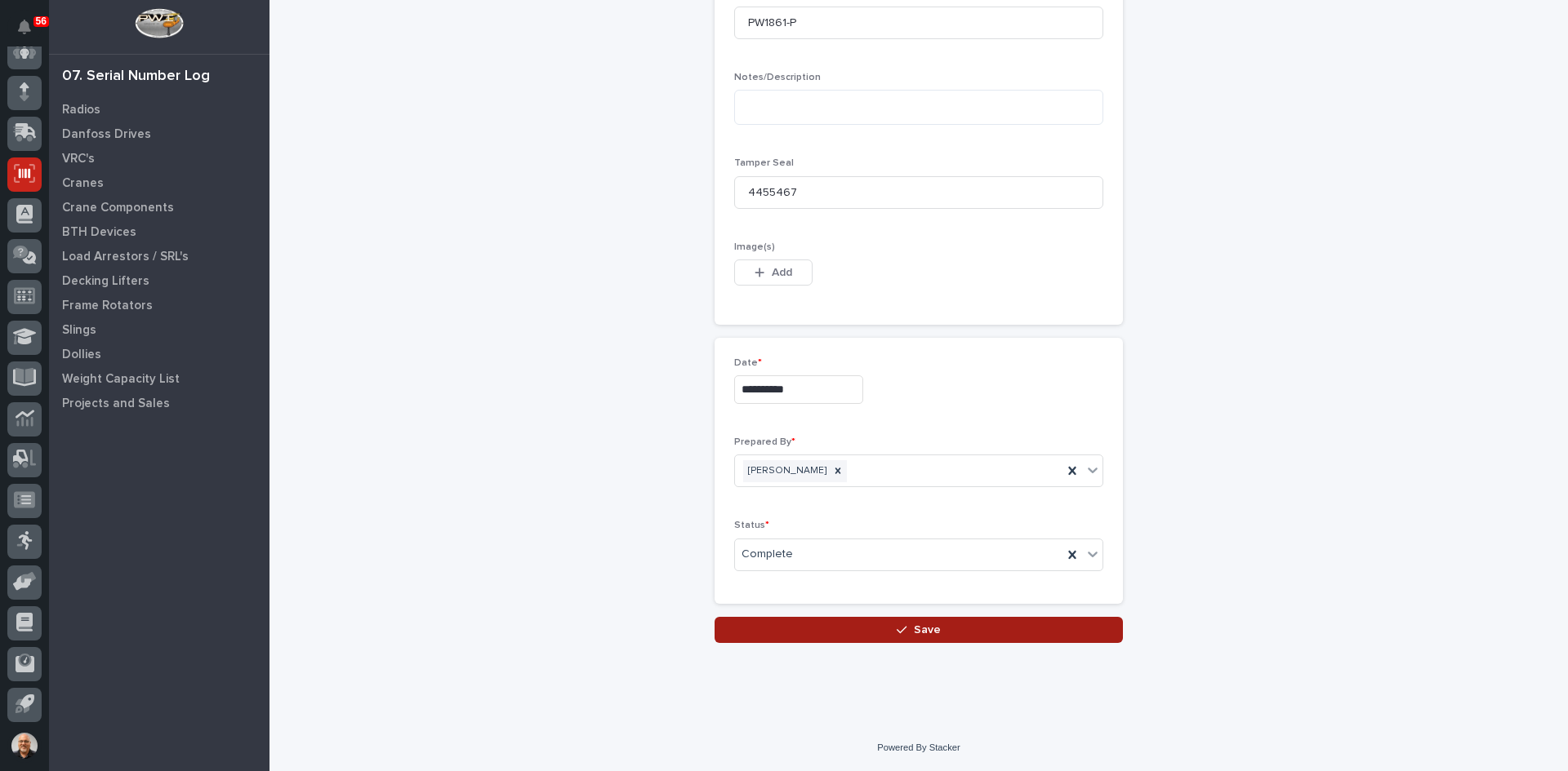
click at [925, 629] on span "Save" at bounding box center [928, 629] width 27 height 14
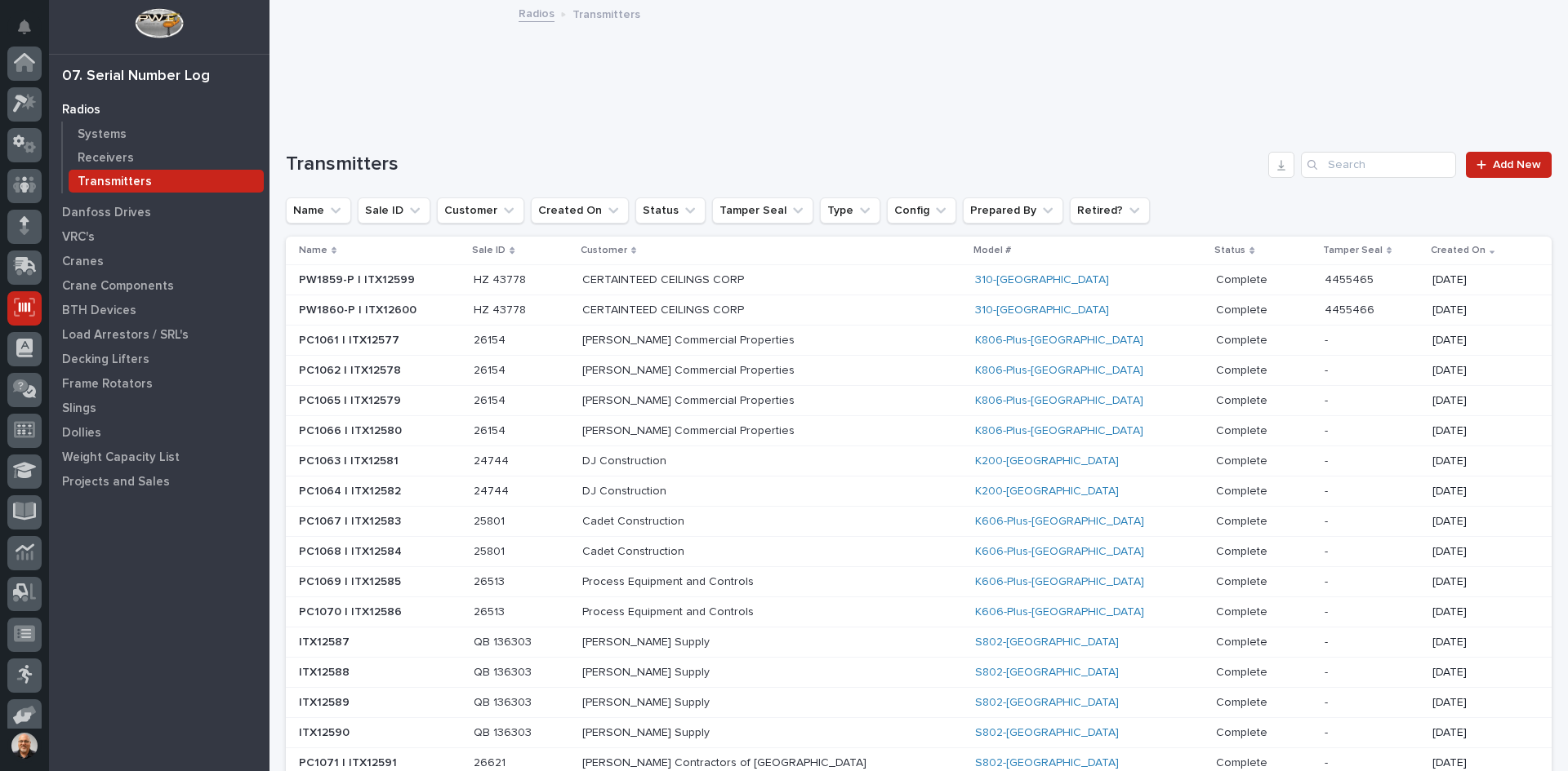
scroll to position [134, 0]
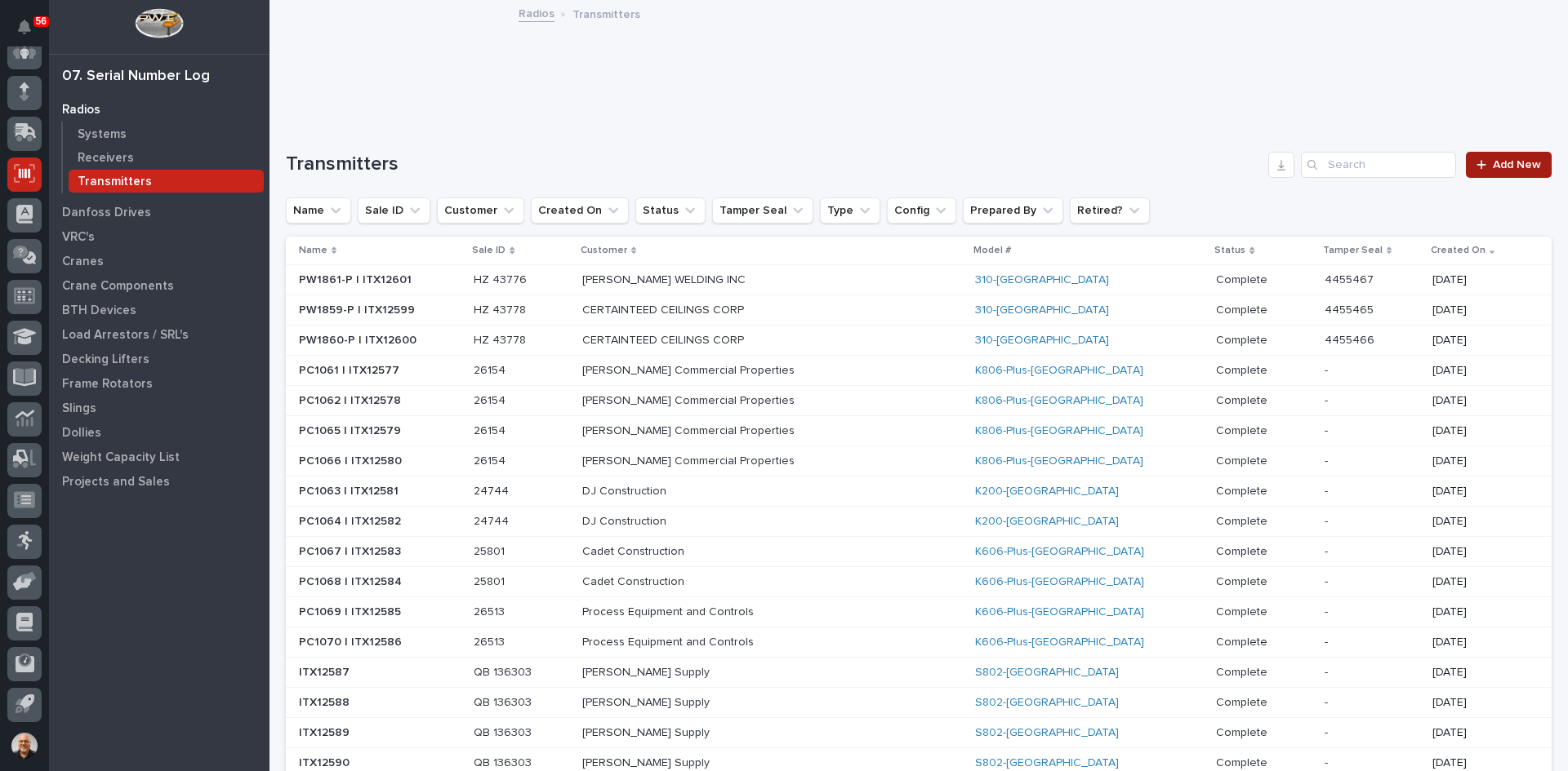
click at [1504, 167] on span "Add New" at bounding box center [1517, 165] width 48 height 12
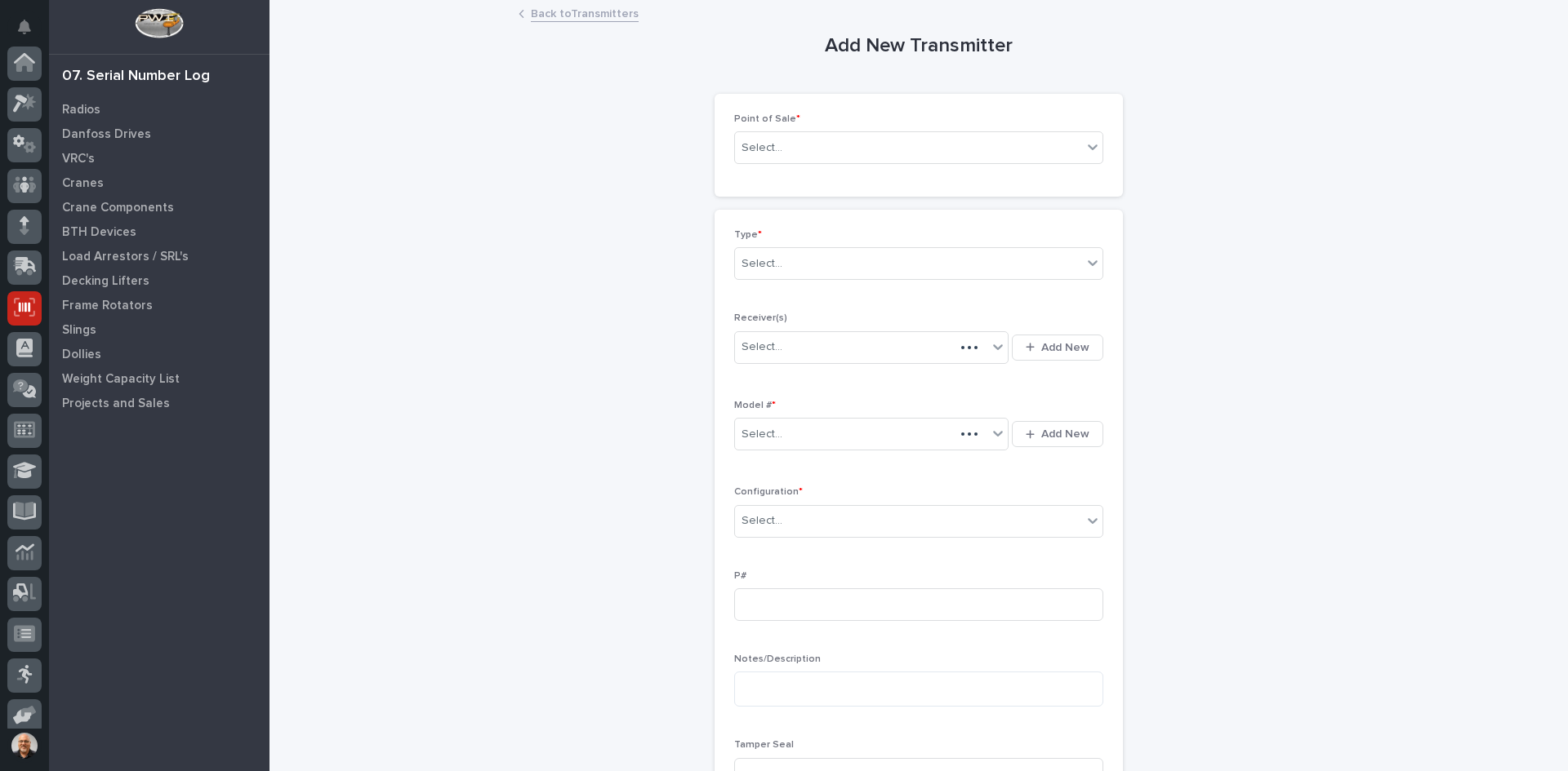
scroll to position [134, 0]
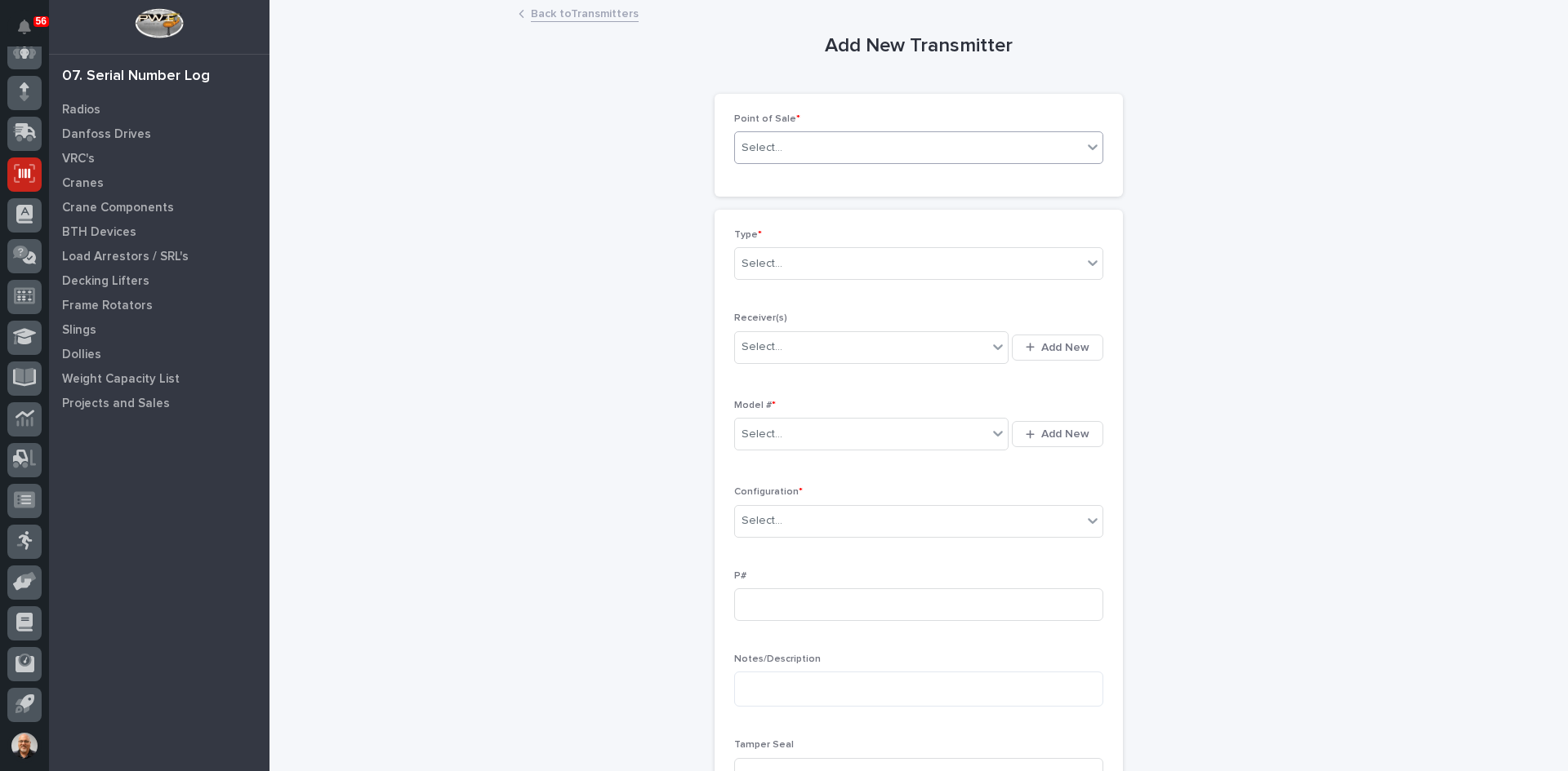
click at [800, 151] on div "Select..." at bounding box center [909, 149] width 348 height 27
click at [787, 209] on div "E-Commerce Orders" at bounding box center [912, 207] width 368 height 29
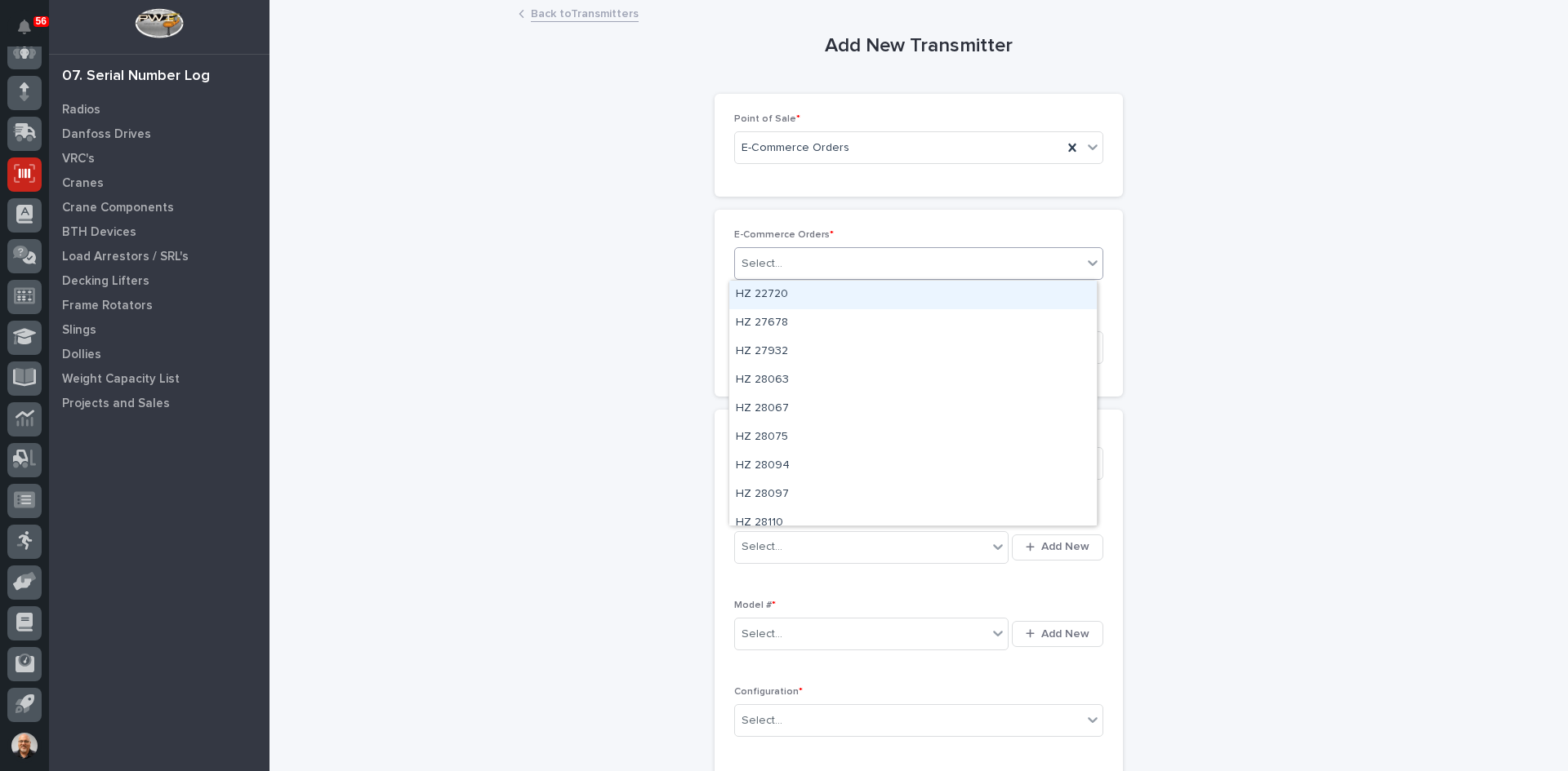
click at [785, 266] on div "Select..." at bounding box center [909, 264] width 348 height 27
type input "*****"
click at [783, 290] on div "HZ 43777" at bounding box center [912, 295] width 368 height 29
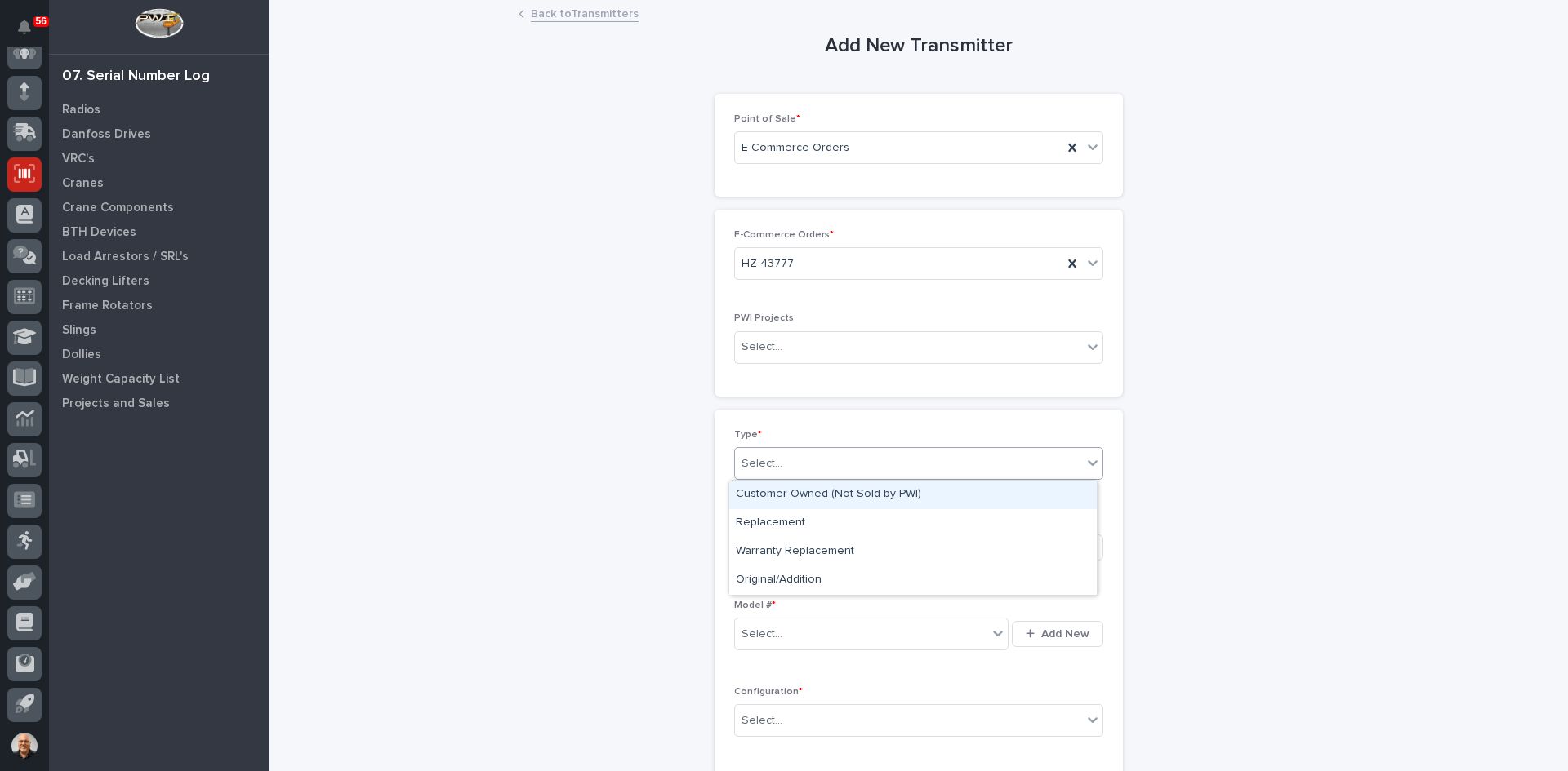
click at [785, 459] on div "Select..." at bounding box center [909, 464] width 348 height 27
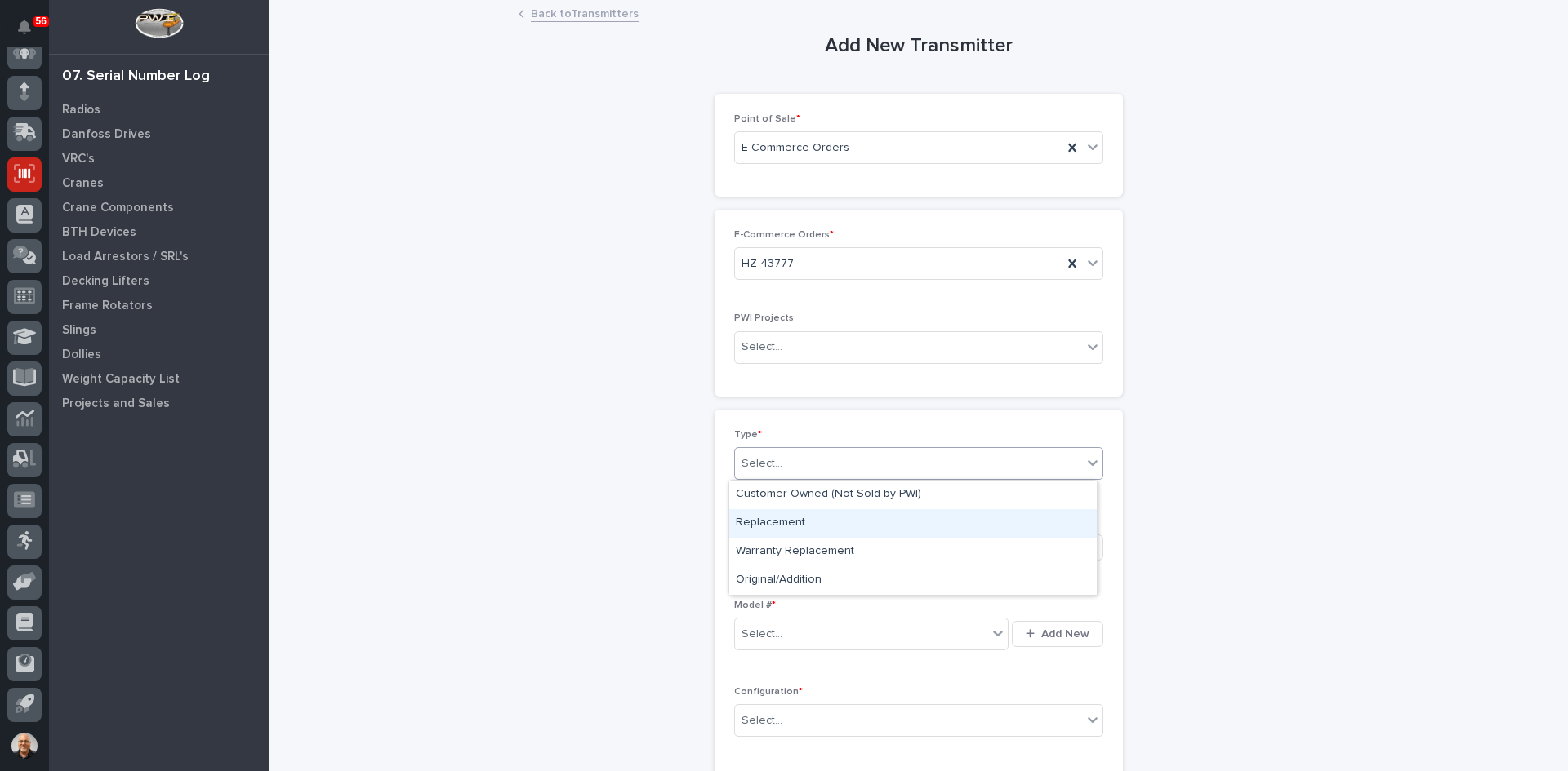
click at [782, 520] on div "Replacement" at bounding box center [912, 524] width 368 height 29
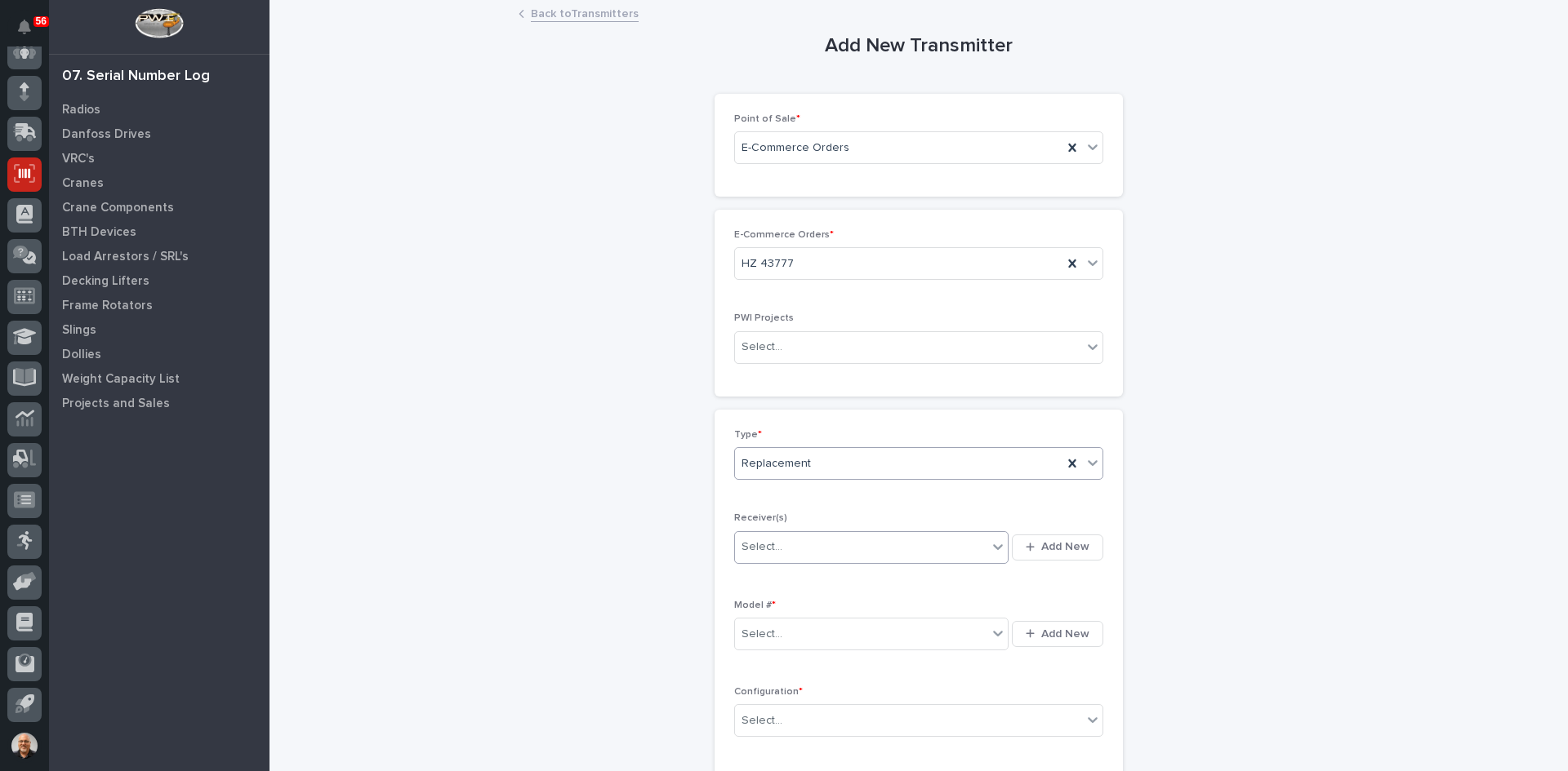
click at [794, 549] on div "Select..." at bounding box center [860, 547] width 252 height 27
type input "********"
click at [771, 580] on div "21017BC4" at bounding box center [865, 579] width 273 height 29
click at [785, 625] on div "Select..." at bounding box center [860, 635] width 252 height 27
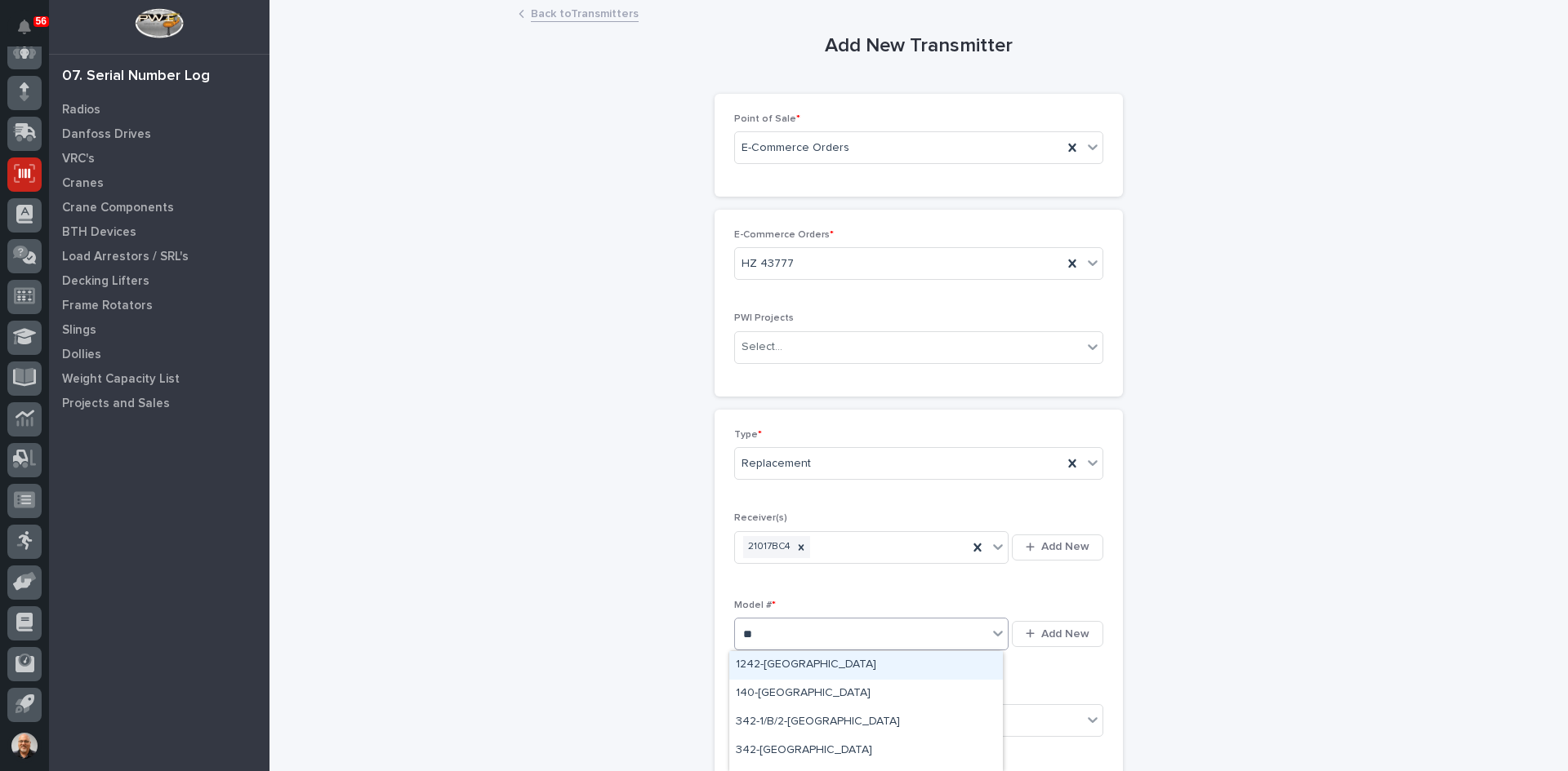
type input "***"
click at [780, 687] on div "K400-[GEOGRAPHIC_DATA]" at bounding box center [865, 695] width 273 height 29
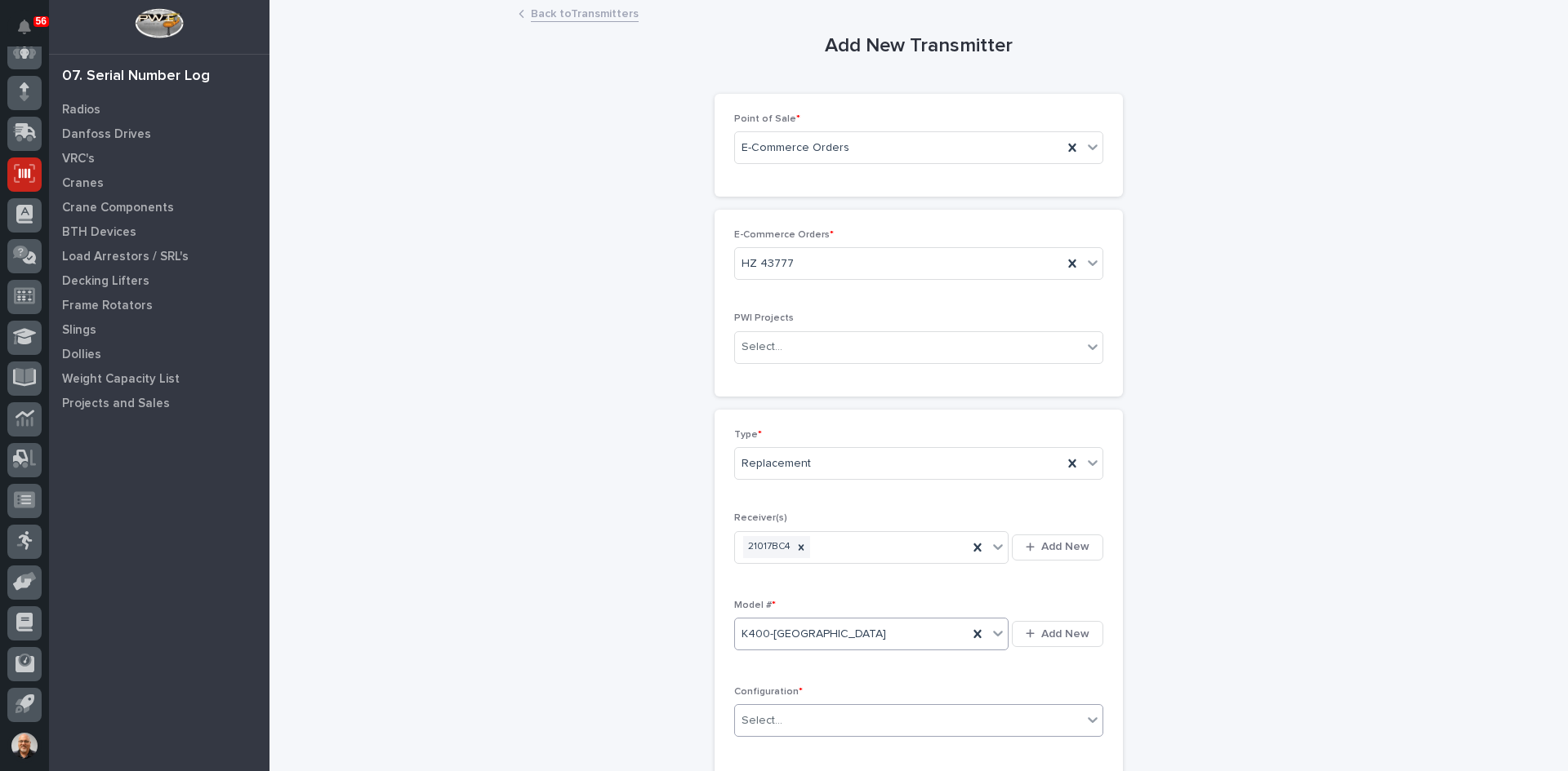
click at [783, 718] on div "Select..." at bounding box center [909, 721] width 348 height 27
click at [763, 599] on div "Standard" at bounding box center [912, 604] width 368 height 29
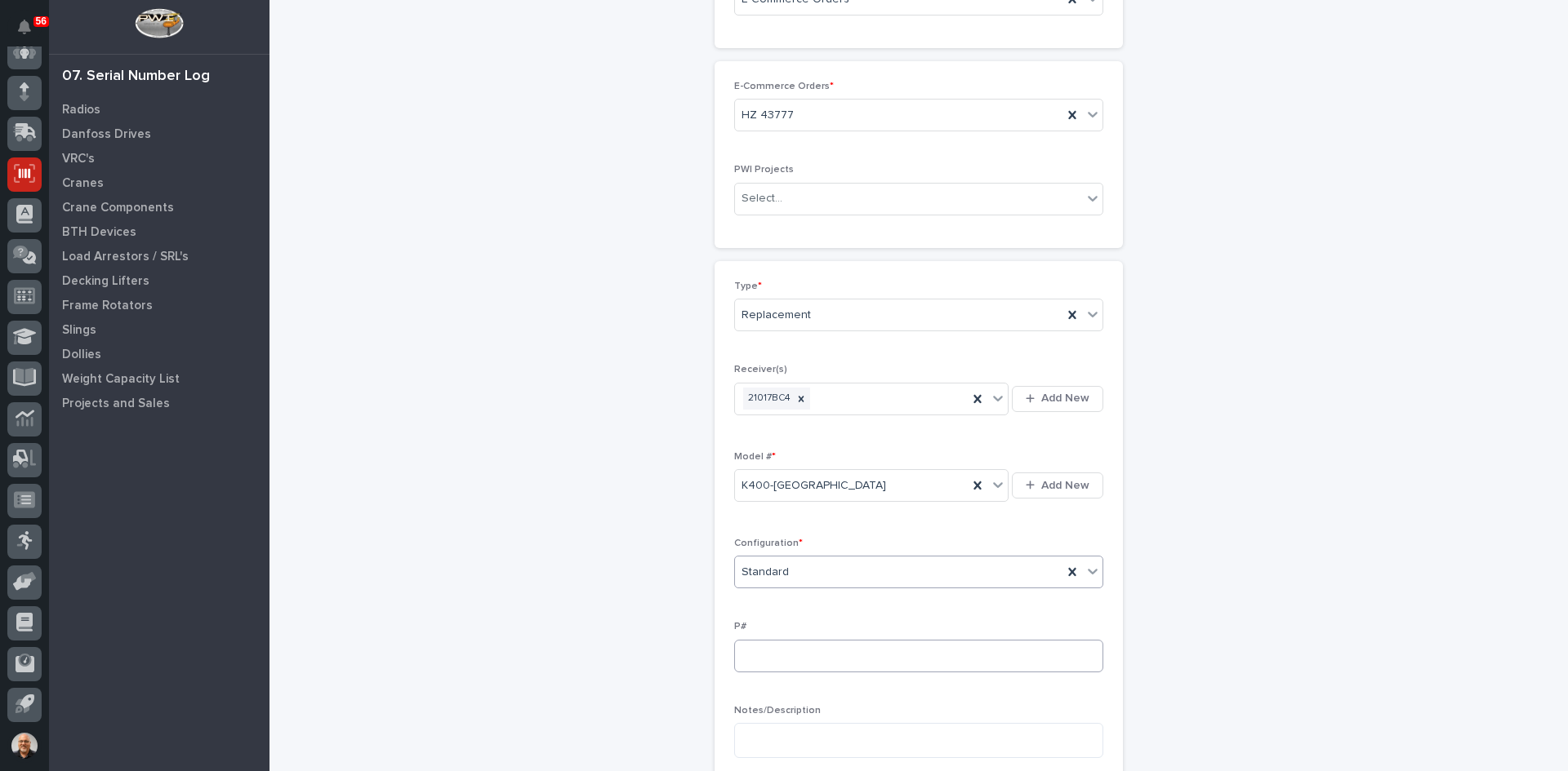
scroll to position [163, 0]
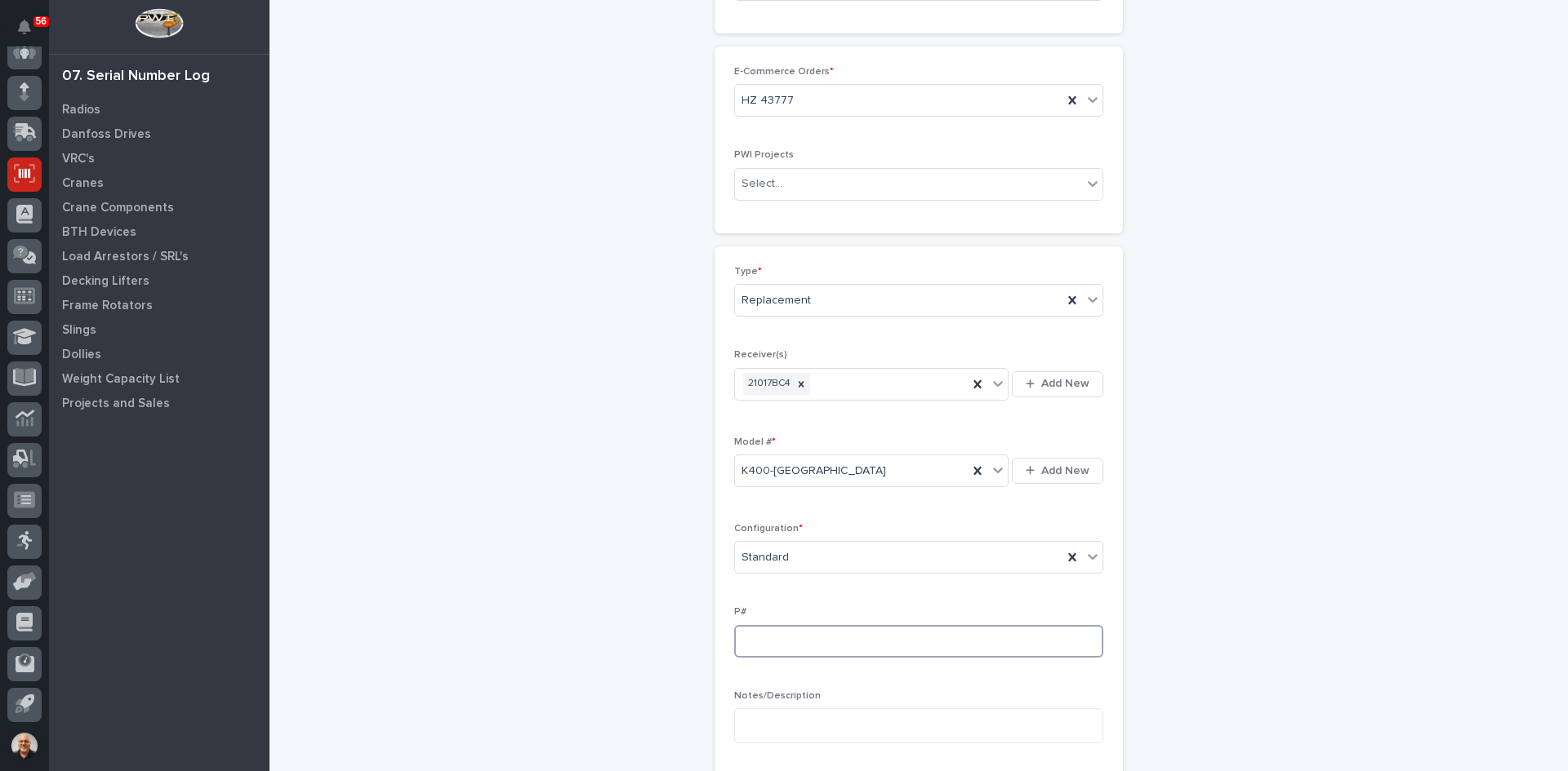
click at [744, 640] on input at bounding box center [918, 642] width 369 height 33
type input "PW1862-P"
click at [752, 718] on textarea at bounding box center [918, 726] width 369 height 35
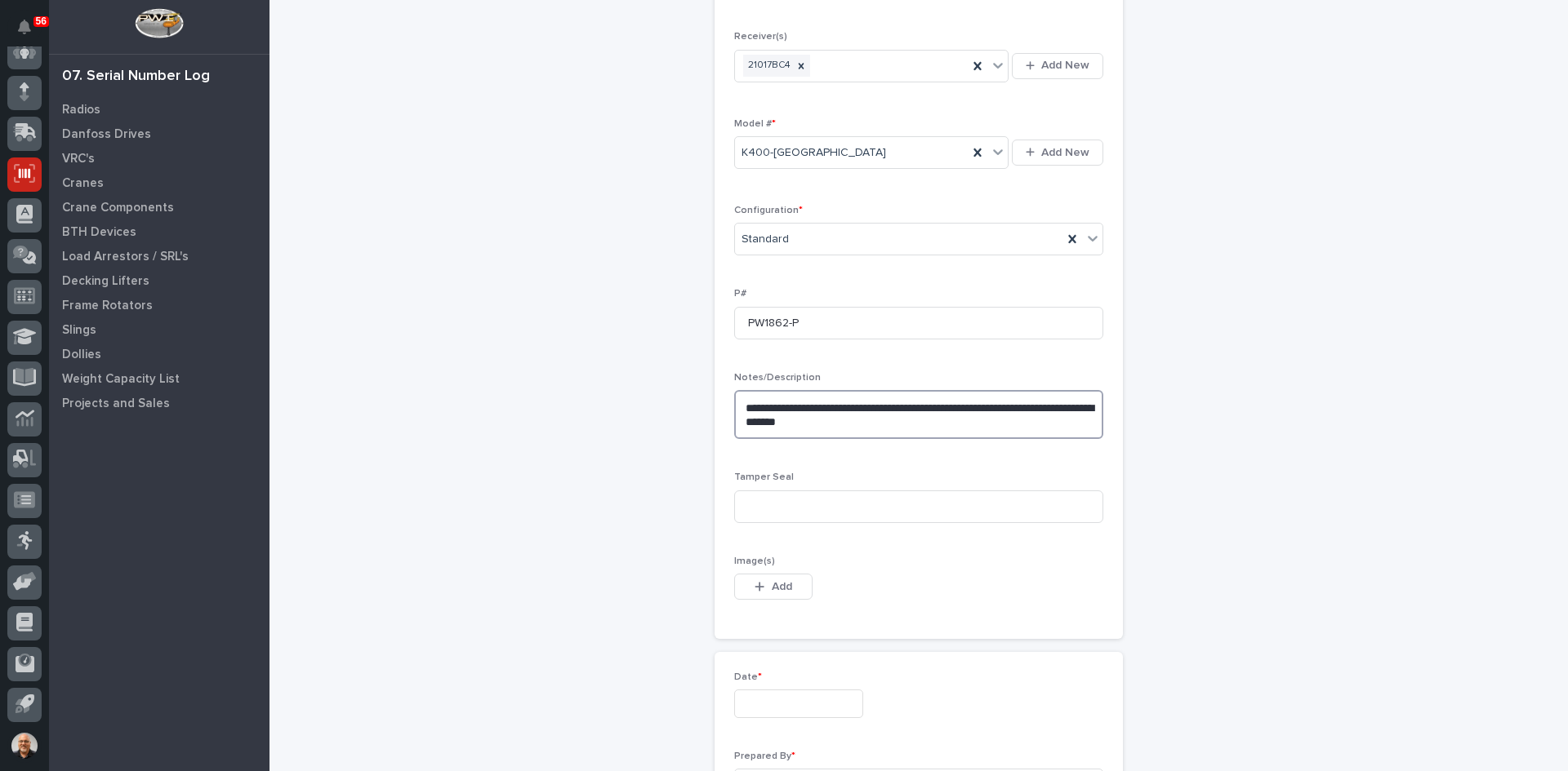
scroll to position [490, 0]
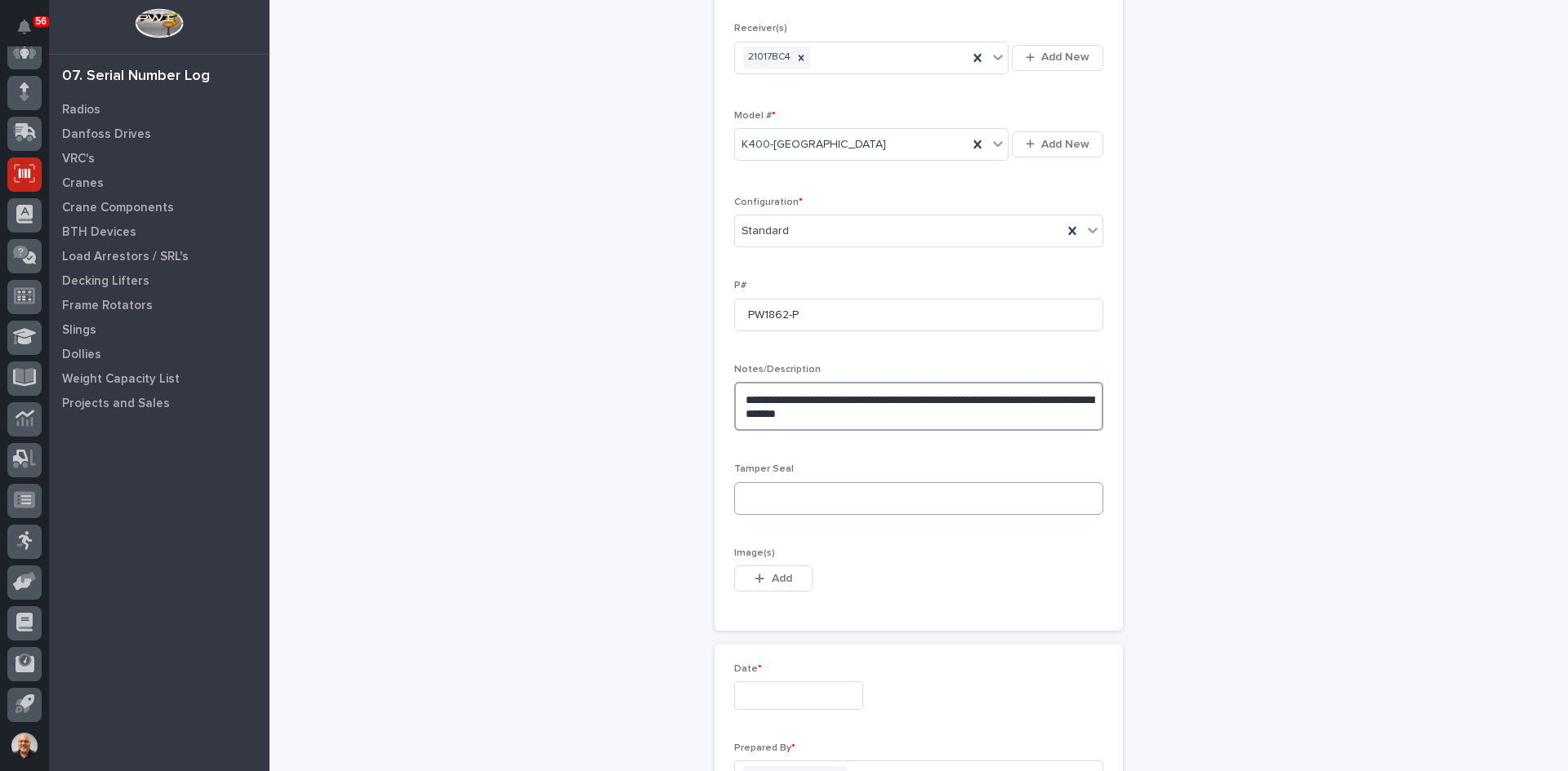
type textarea "**********"
click at [752, 495] on input at bounding box center [918, 499] width 369 height 33
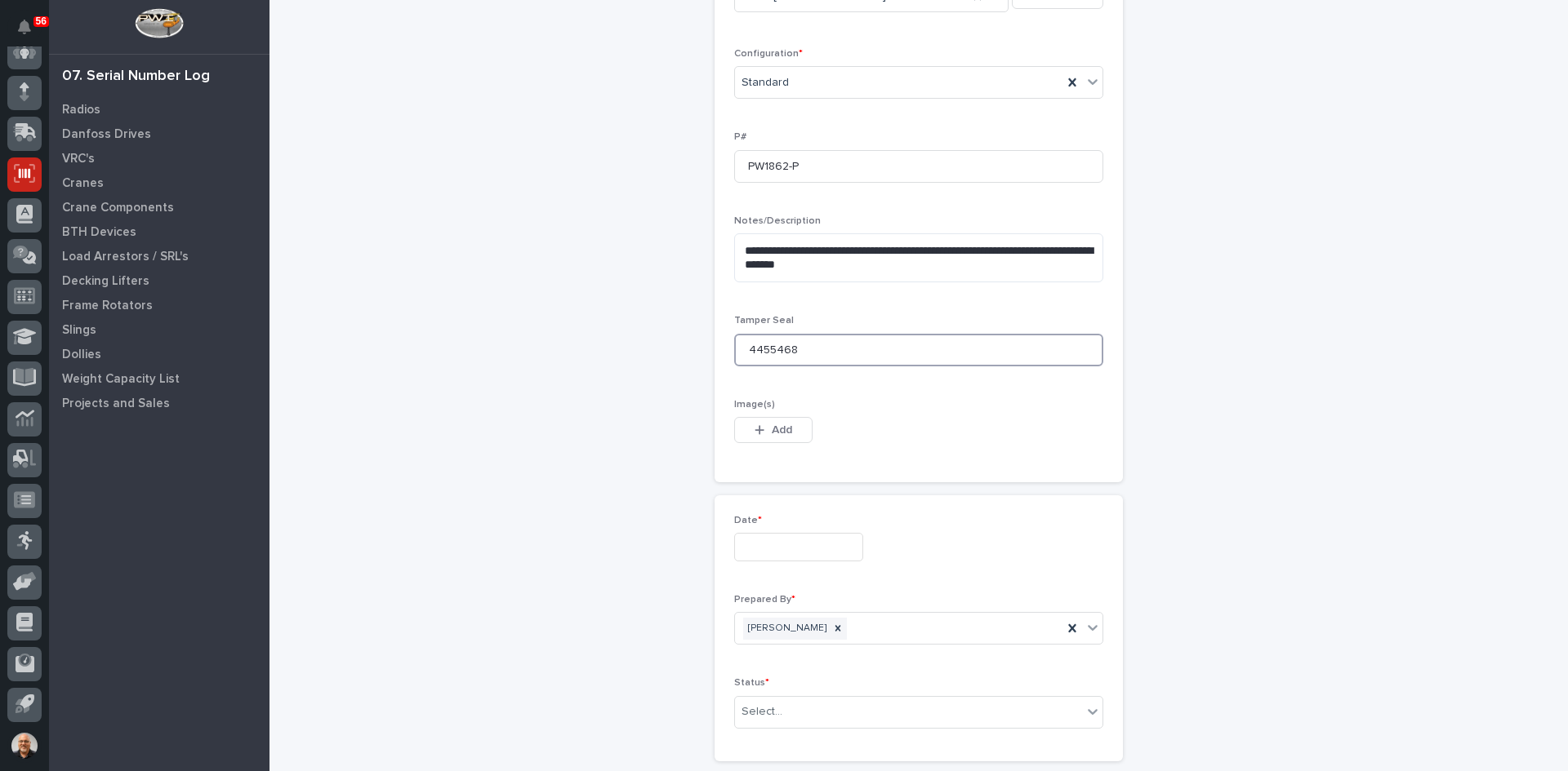
scroll to position [653, 0]
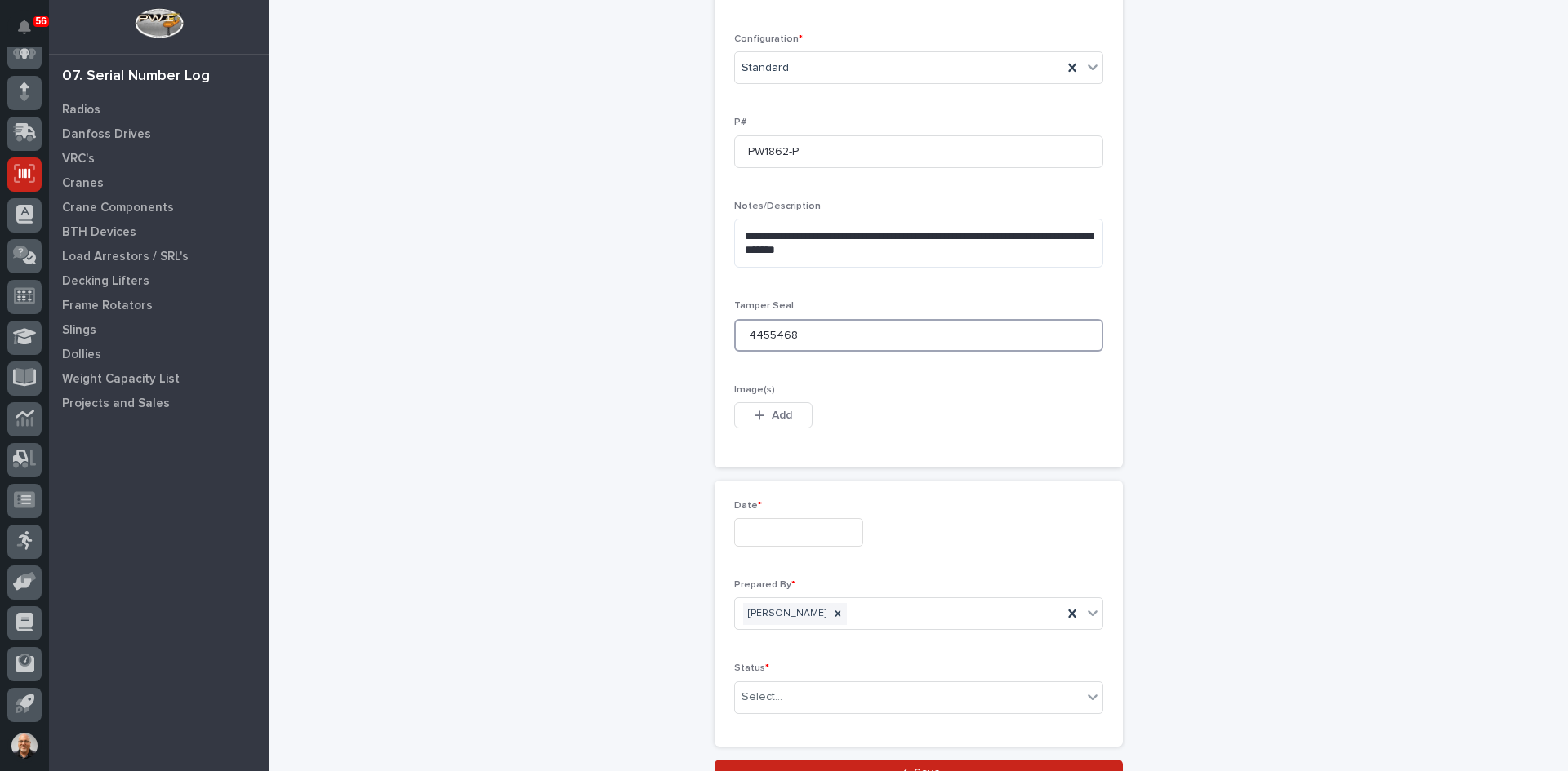
type input "4455468"
click at [753, 534] on input "text" at bounding box center [798, 533] width 129 height 29
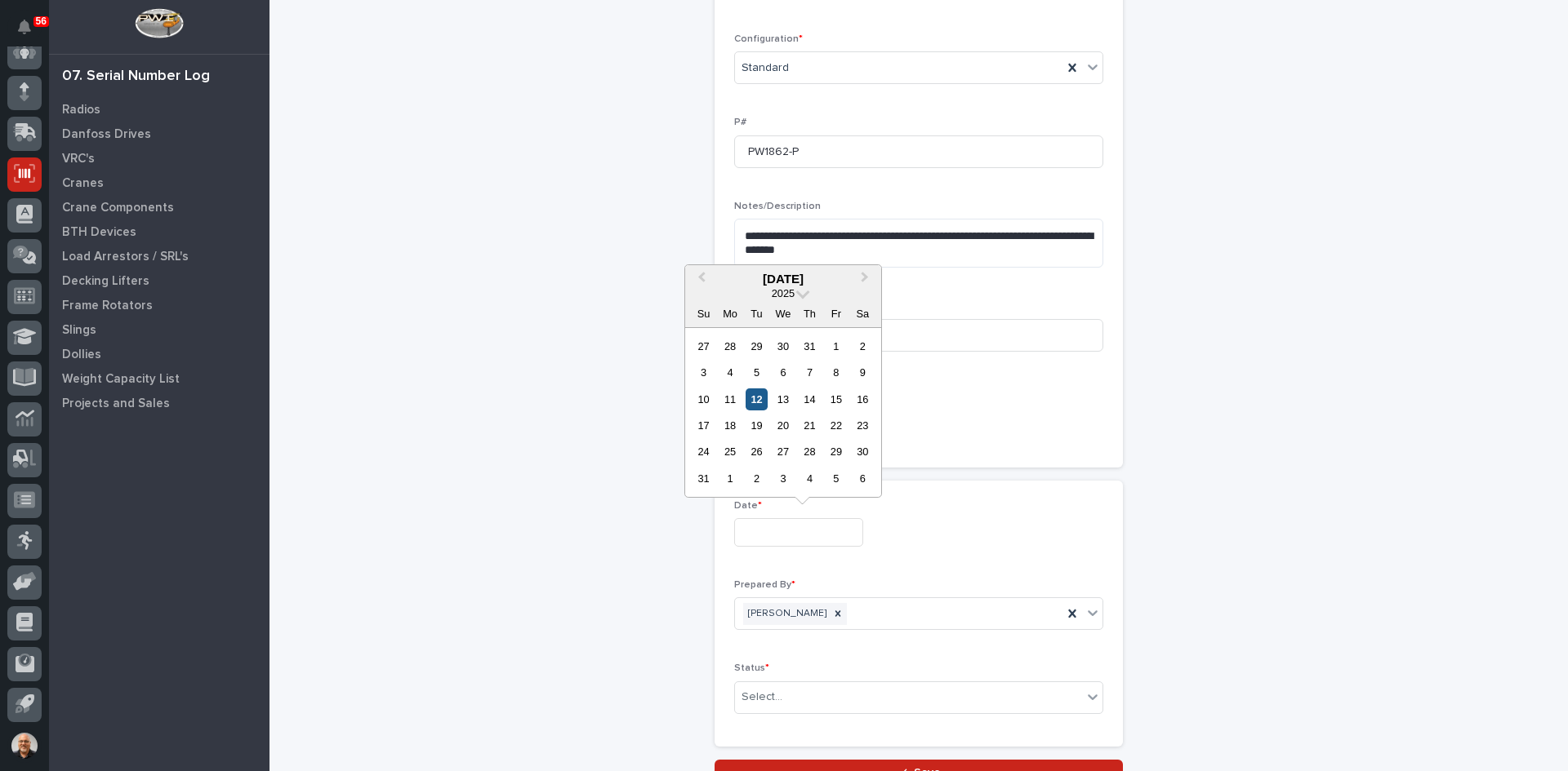
click at [756, 401] on div "12" at bounding box center [756, 399] width 22 height 22
type input "**********"
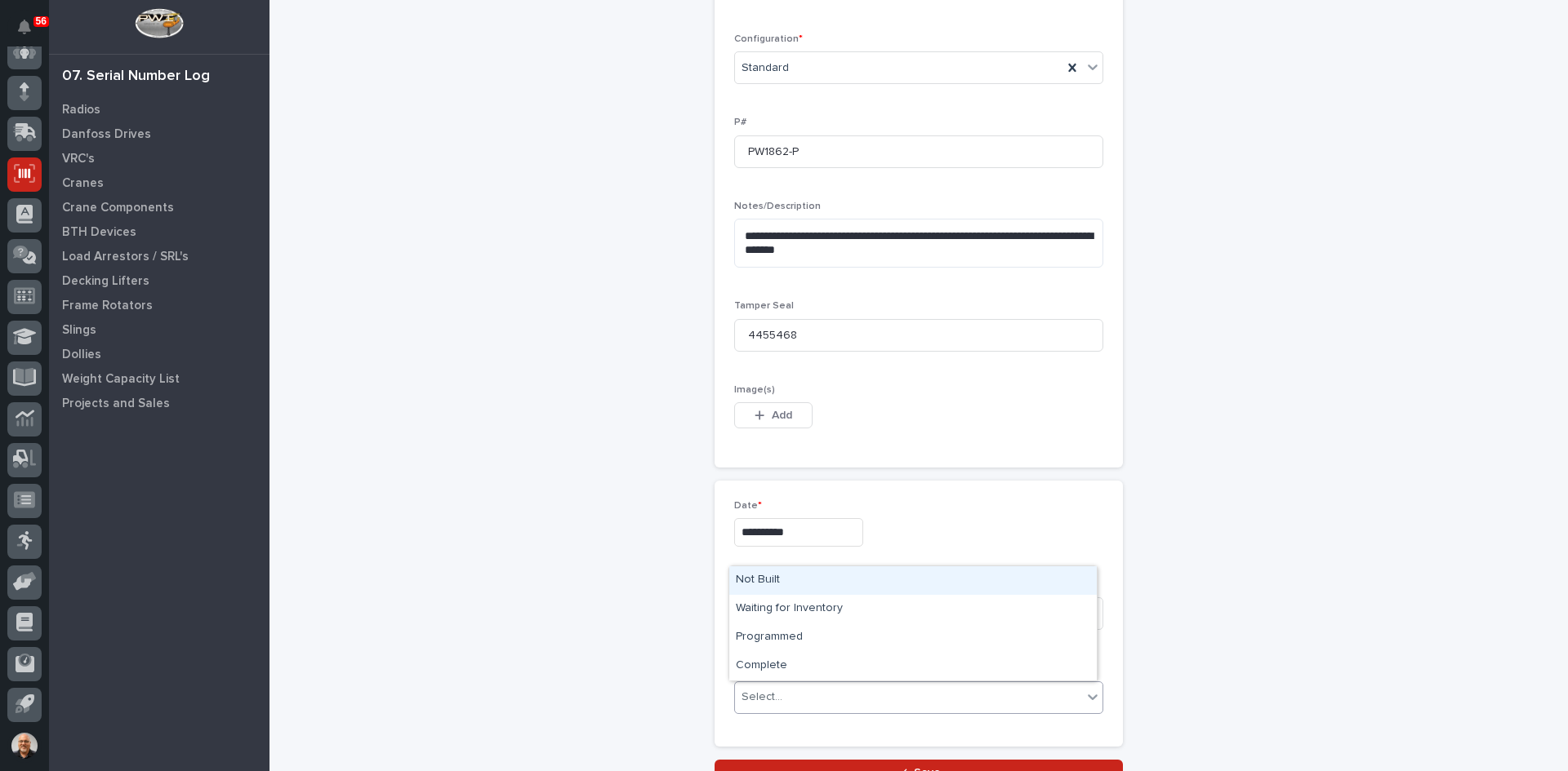
click at [788, 687] on div "Select..." at bounding box center [909, 698] width 348 height 27
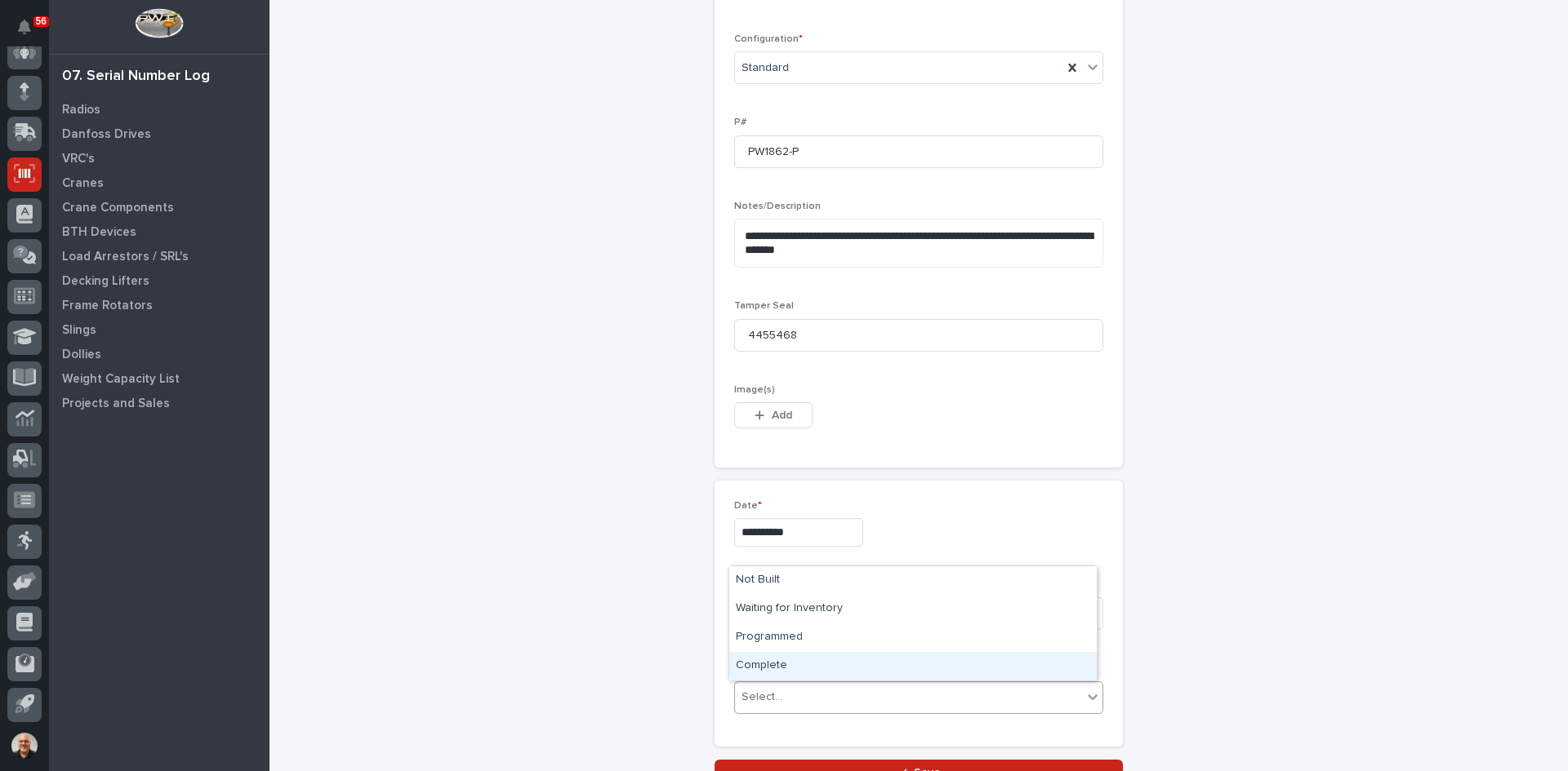
click at [774, 660] on div "Complete" at bounding box center [912, 667] width 368 height 29
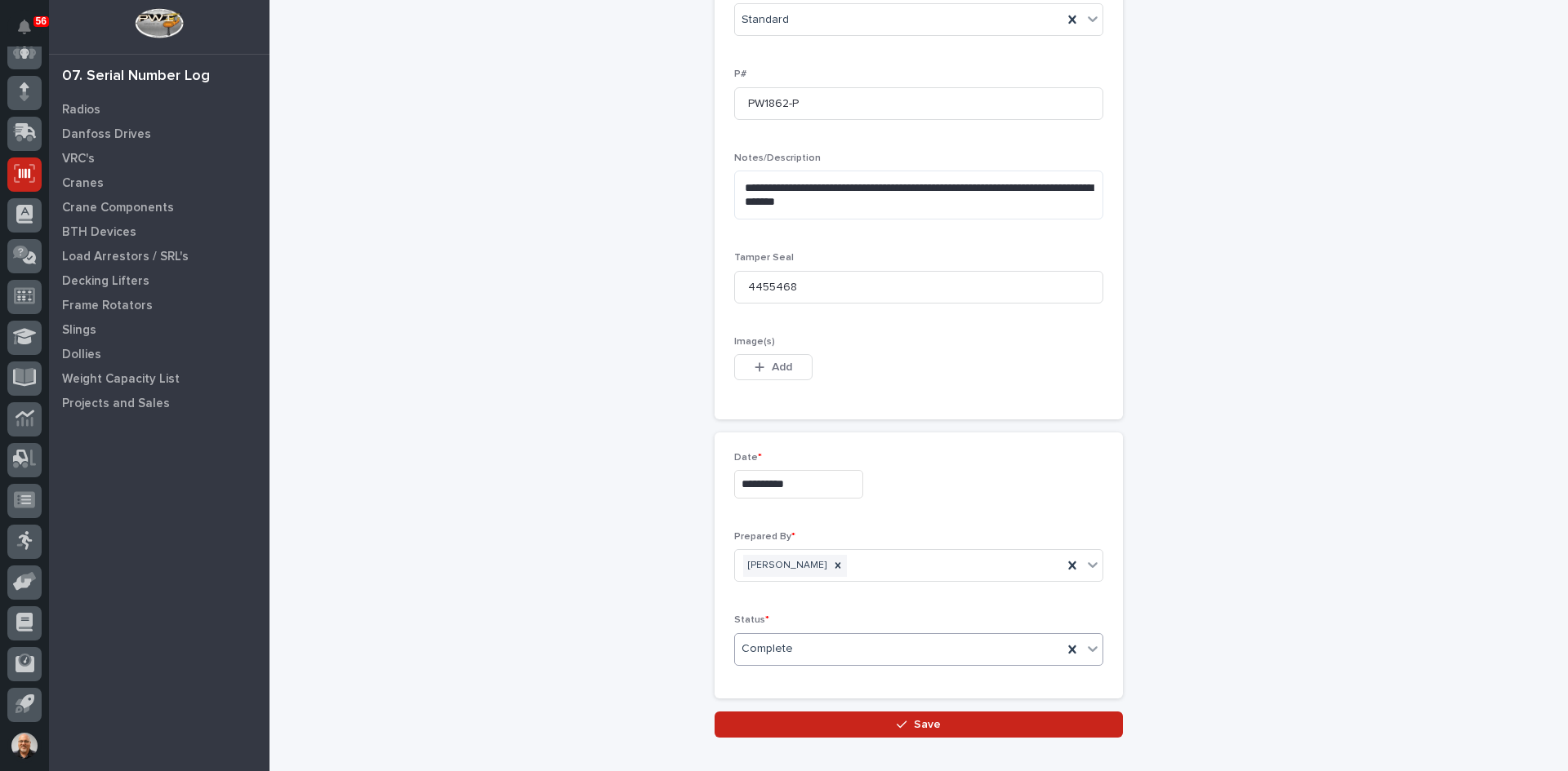
scroll to position [796, 0]
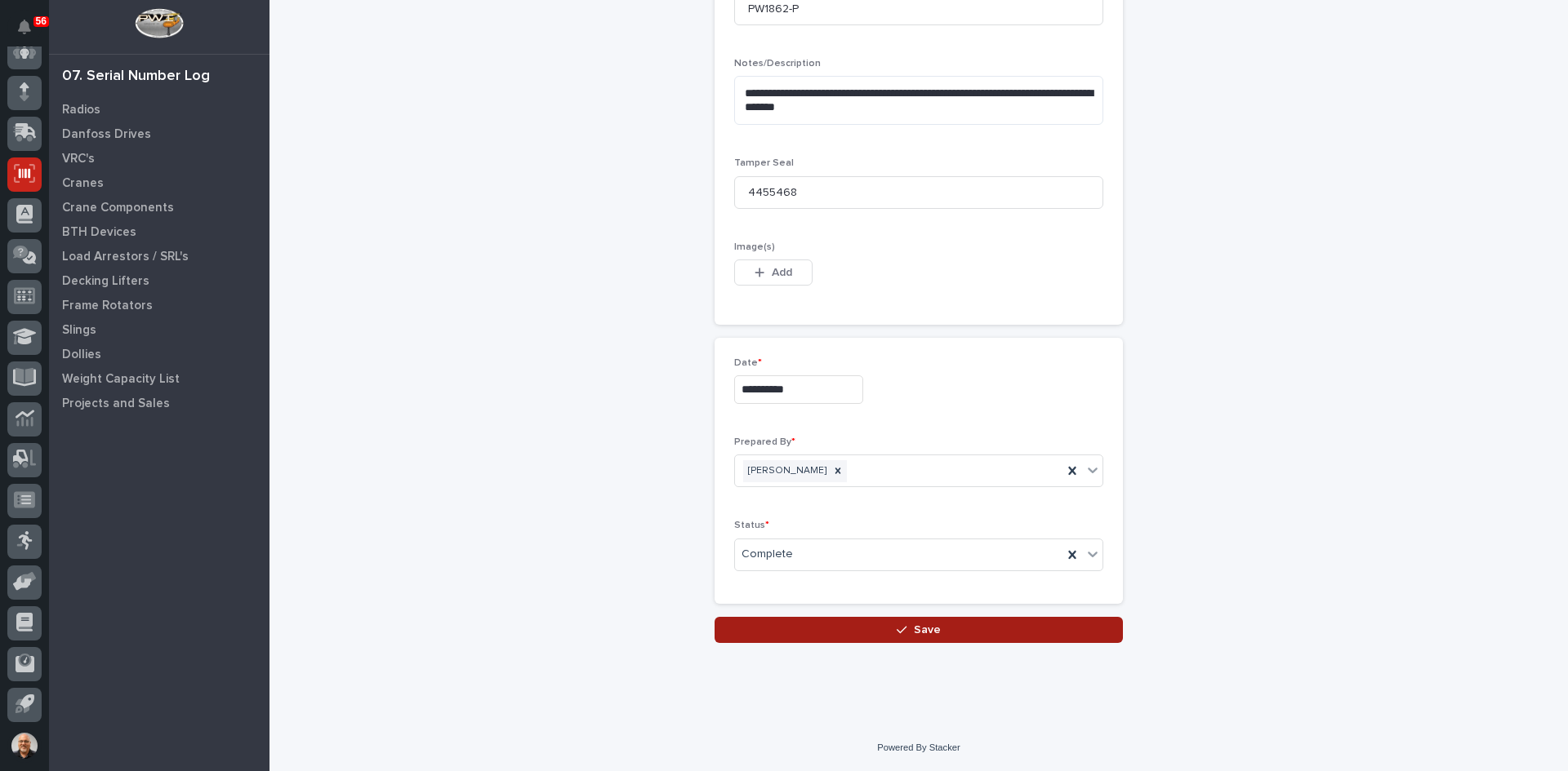
click at [927, 623] on span "Save" at bounding box center [928, 629] width 27 height 14
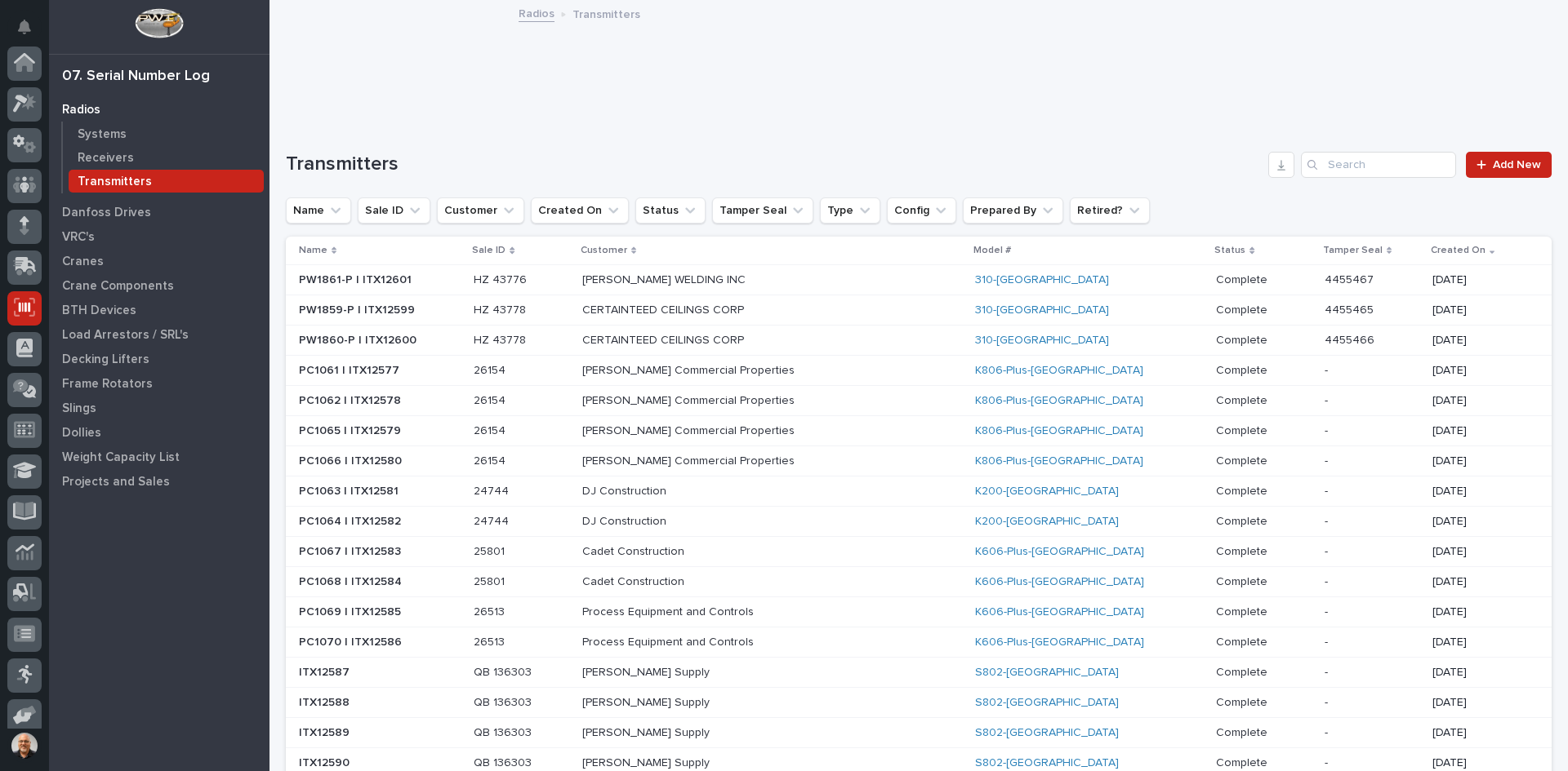
scroll to position [134, 0]
